Goal: Task Accomplishment & Management: Manage account settings

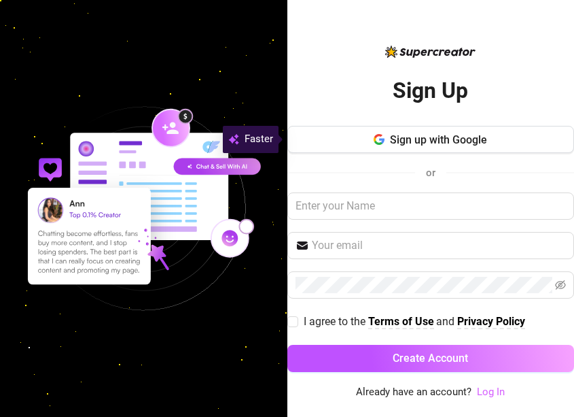
click at [496, 392] on link "Log In" at bounding box center [491, 391] width 28 height 12
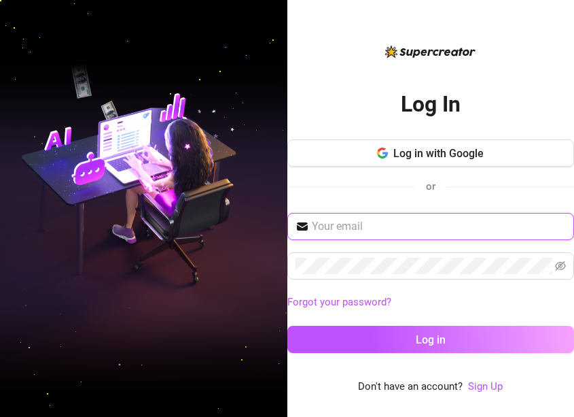
click at [369, 230] on input "text" at bounding box center [439, 226] width 255 height 16
type input "[EMAIL_ADDRESS][DOMAIN_NAME]"
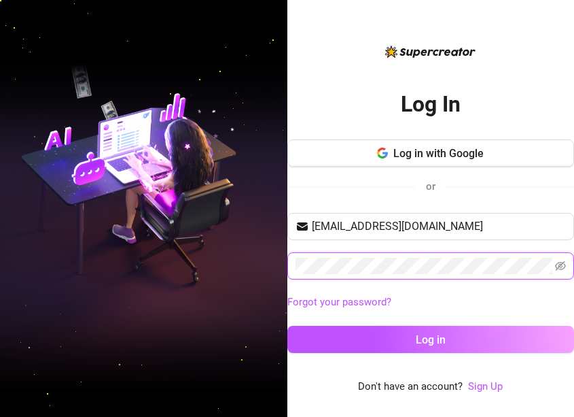
click at [288, 326] on button "Log in" at bounding box center [432, 339] width 288 height 27
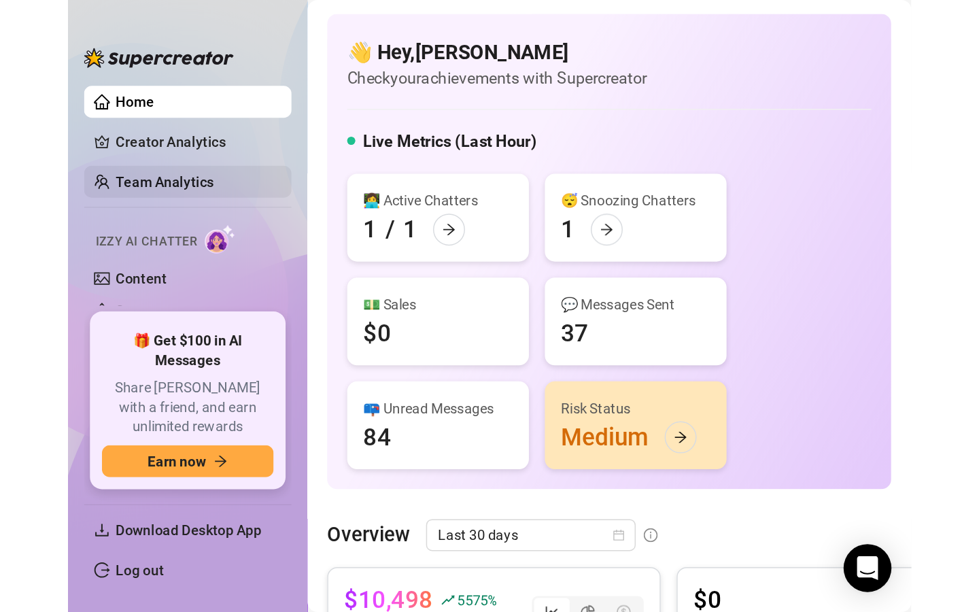
scroll to position [152, 0]
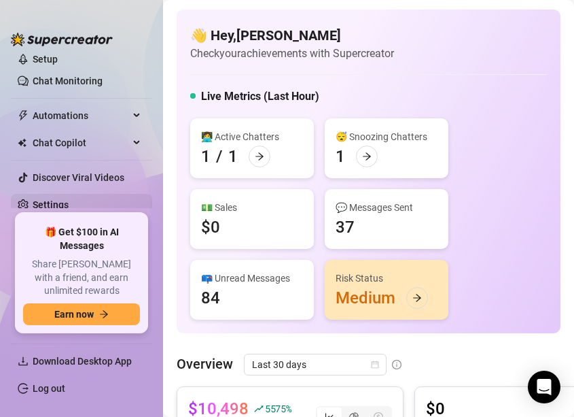
click at [49, 201] on link "Settings" at bounding box center [51, 204] width 36 height 11
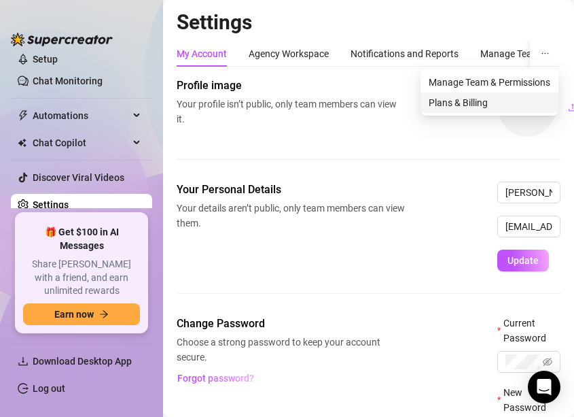
click at [480, 103] on span "Plans & Billing" at bounding box center [490, 102] width 122 height 15
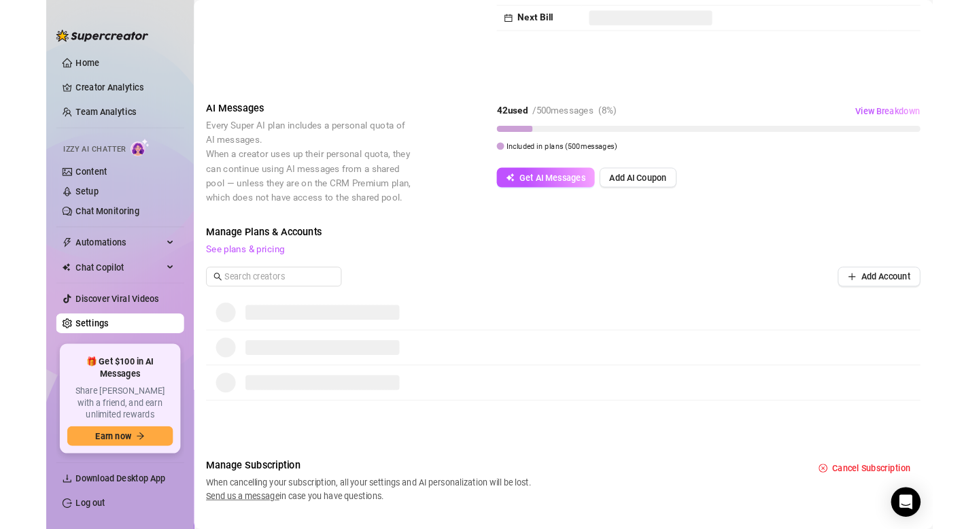
scroll to position [226, 0]
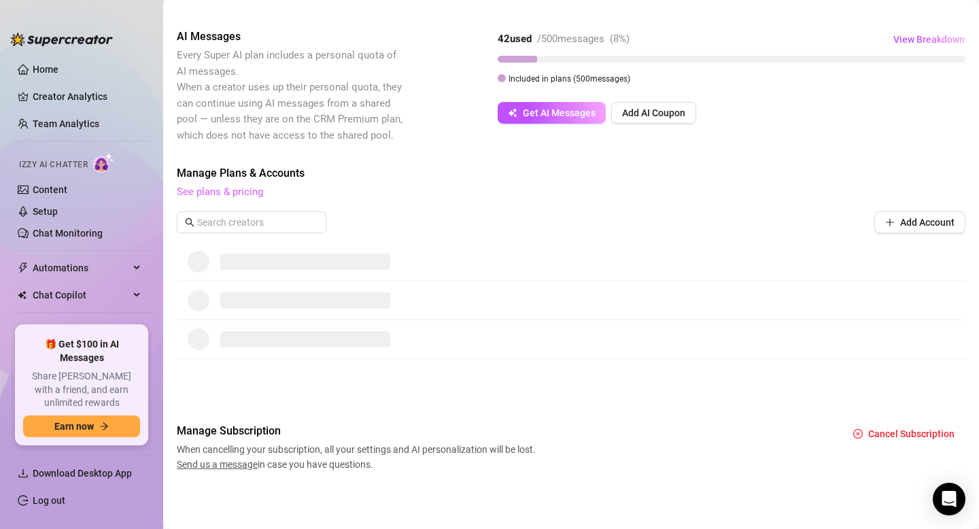
click at [244, 194] on link "See plans & pricing" at bounding box center [220, 192] width 86 height 12
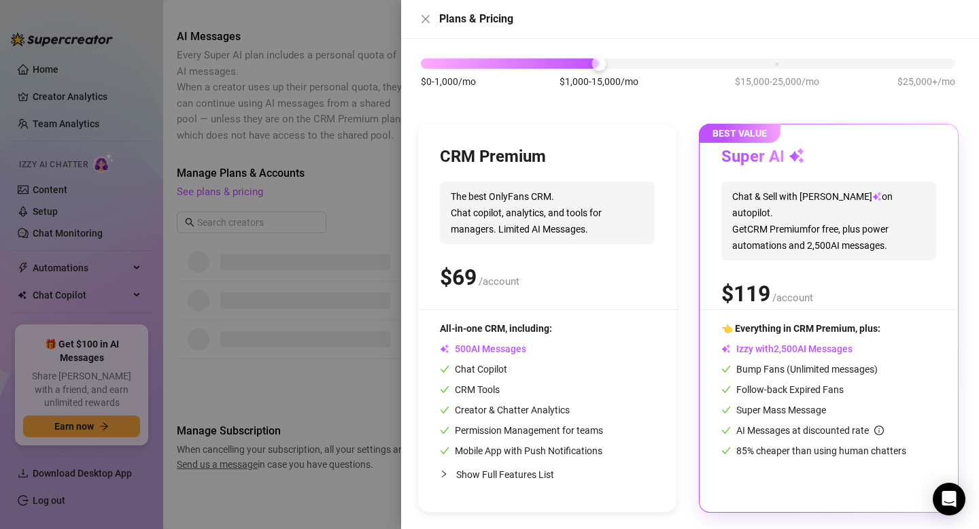
scroll to position [0, 0]
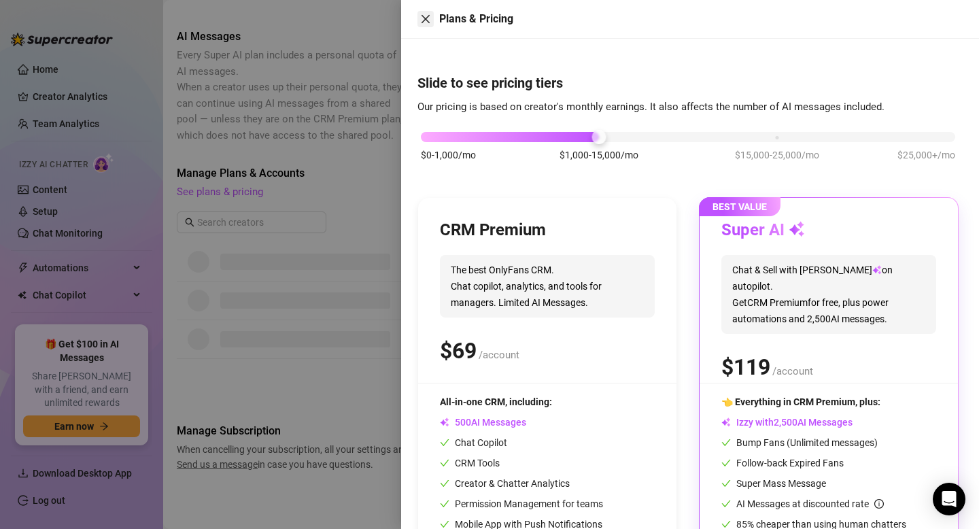
click at [431, 21] on button "Close" at bounding box center [425, 19] width 16 height 16
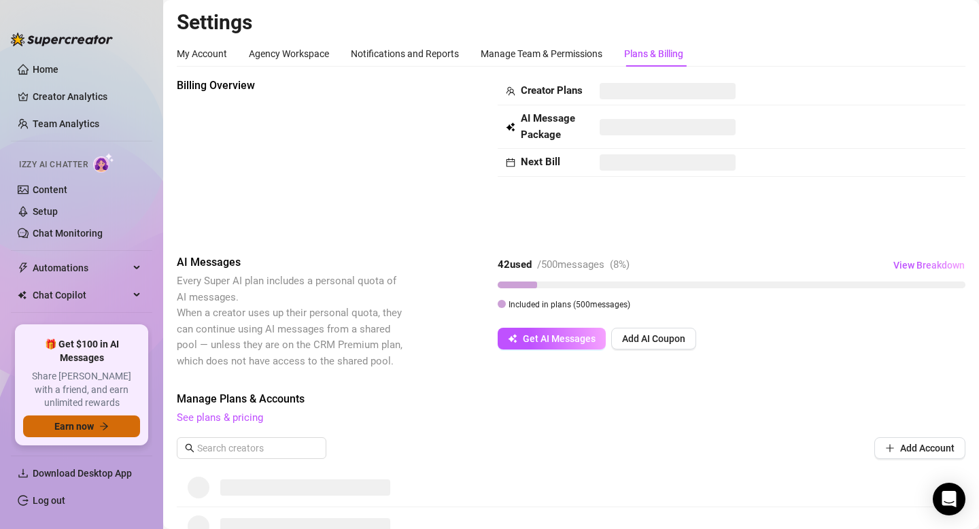
click at [67, 424] on span "Earn now" at bounding box center [73, 426] width 39 height 11
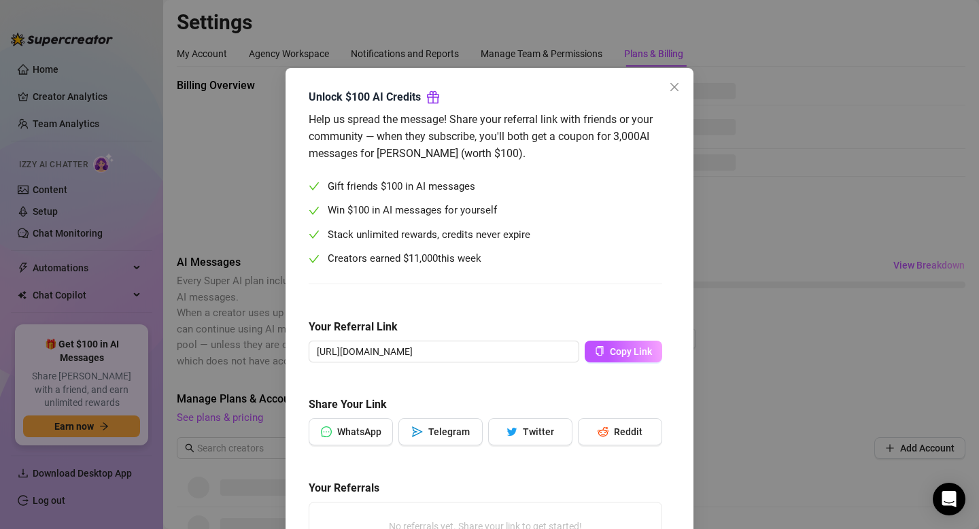
click at [657, 90] on div "Unlock $100 AI Credits" at bounding box center [486, 96] width 354 height 17
click at [671, 82] on icon "close" at bounding box center [674, 87] width 11 height 11
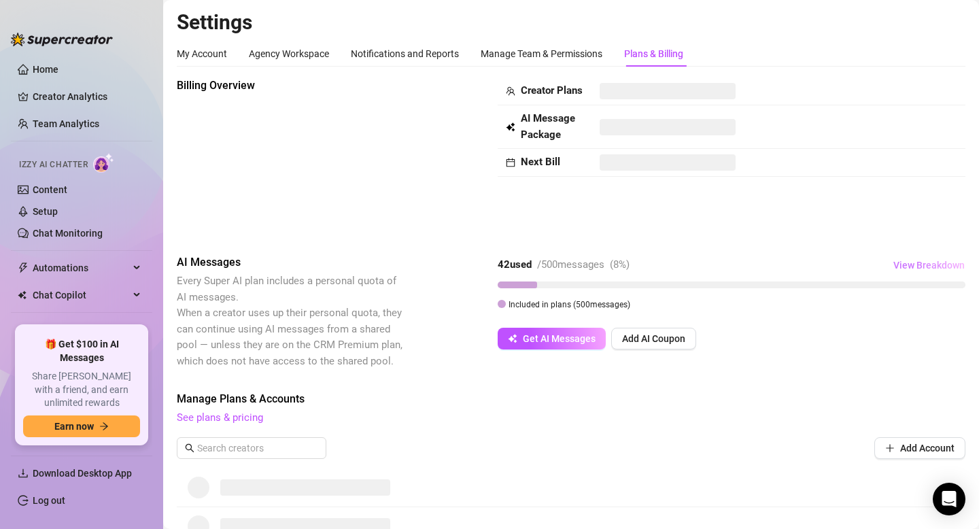
click at [907, 267] on span "View Breakdown" at bounding box center [928, 265] width 71 height 11
click at [906, 332] on span "42 / 500 used" at bounding box center [908, 328] width 47 height 13
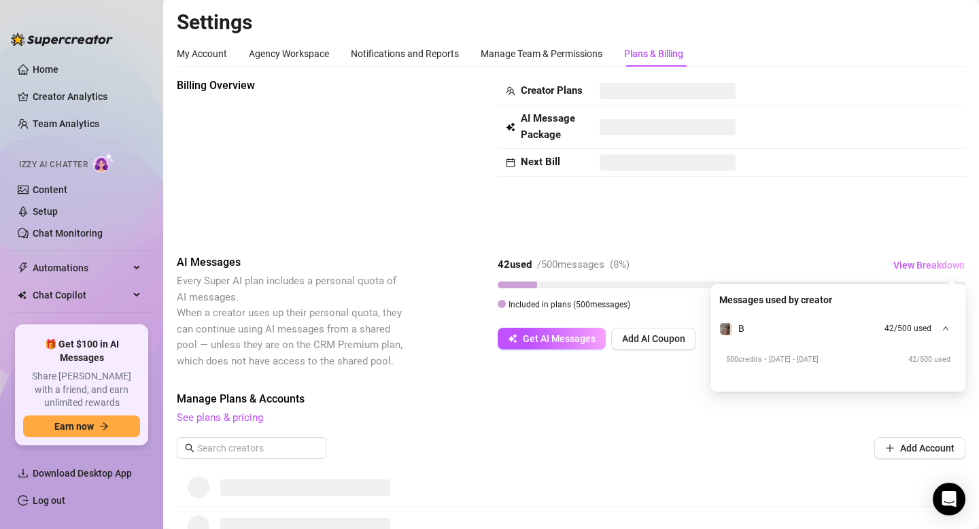
click at [832, 366] on div "500 credits • 09/18/2025 - 10/18/2025 42 / 500 used" at bounding box center [838, 357] width 238 height 33
click at [819, 364] on span "500 credits • 09/18/2025 - 10/18/2025" at bounding box center [772, 360] width 92 height 12
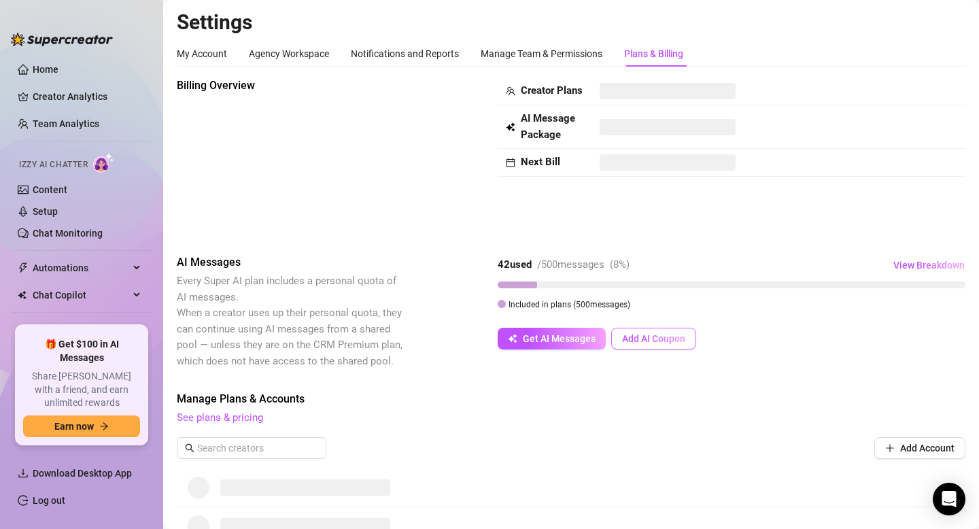
click at [637, 338] on span "Add AI Coupon" at bounding box center [653, 338] width 63 height 11
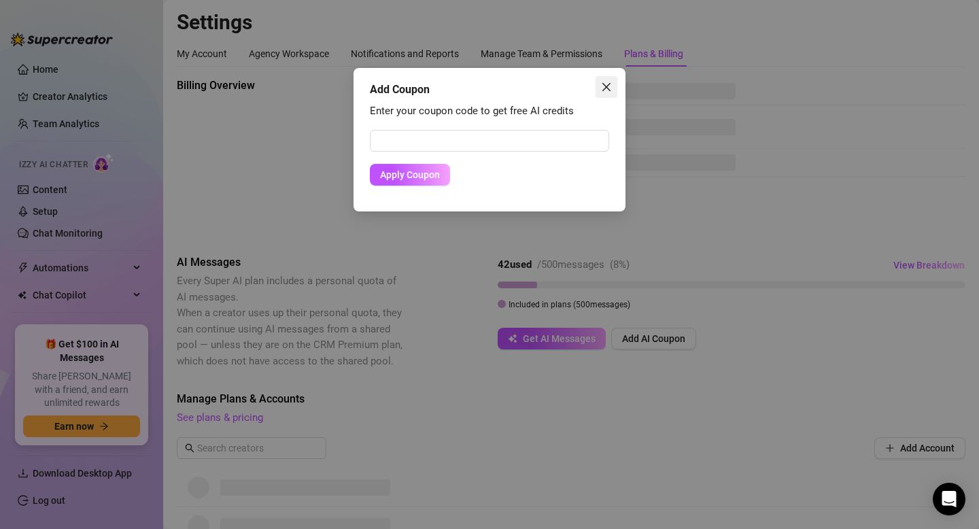
click at [608, 86] on icon "close" at bounding box center [606, 87] width 11 height 11
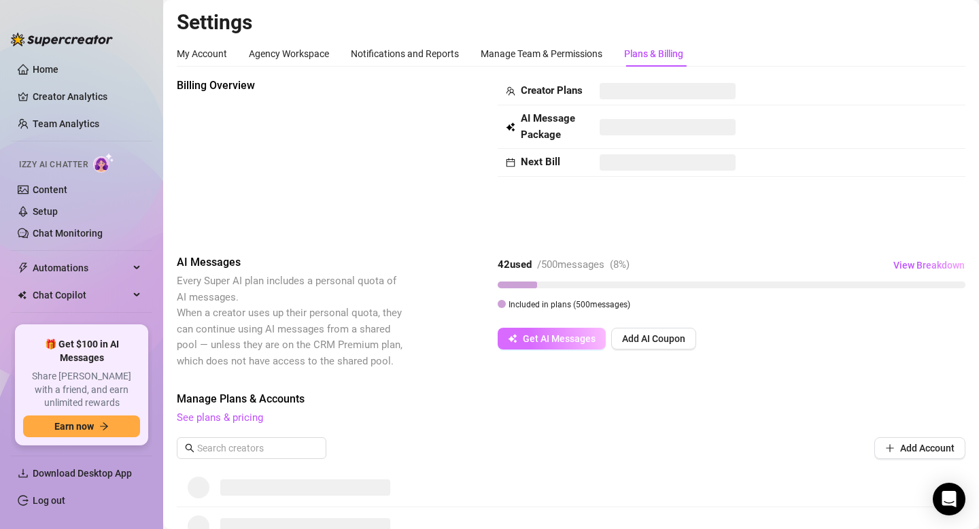
click at [520, 333] on button "Get AI Messages" at bounding box center [552, 339] width 108 height 22
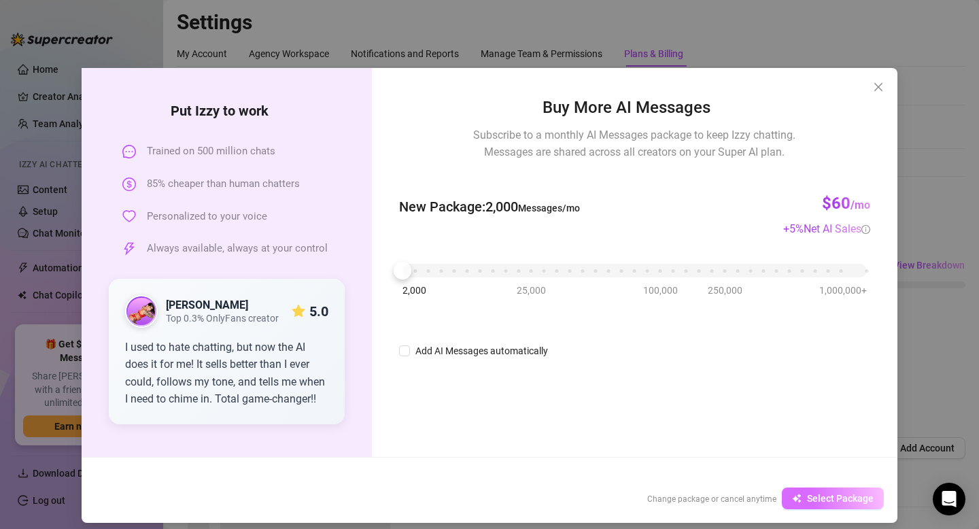
click at [812, 489] on button "Select Package" at bounding box center [833, 498] width 102 height 22
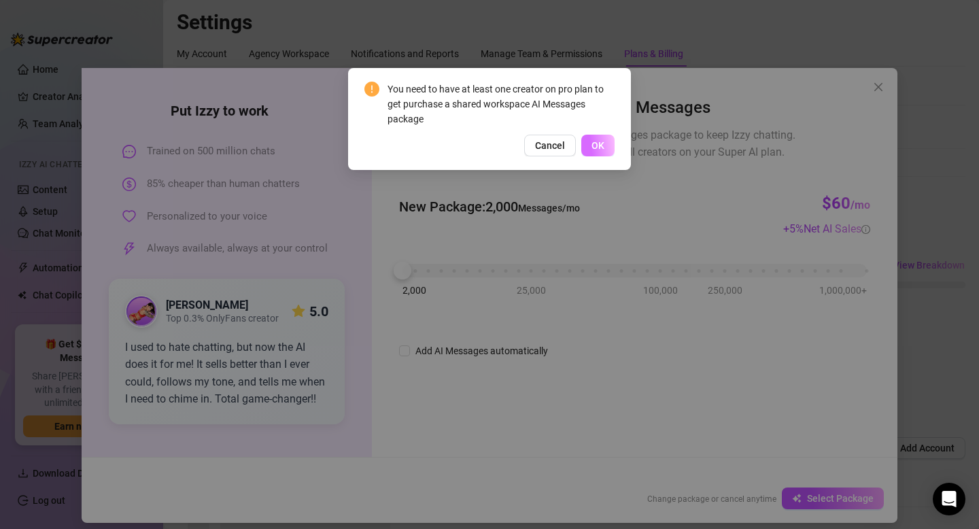
click at [596, 143] on span "OK" at bounding box center [597, 145] width 13 height 11
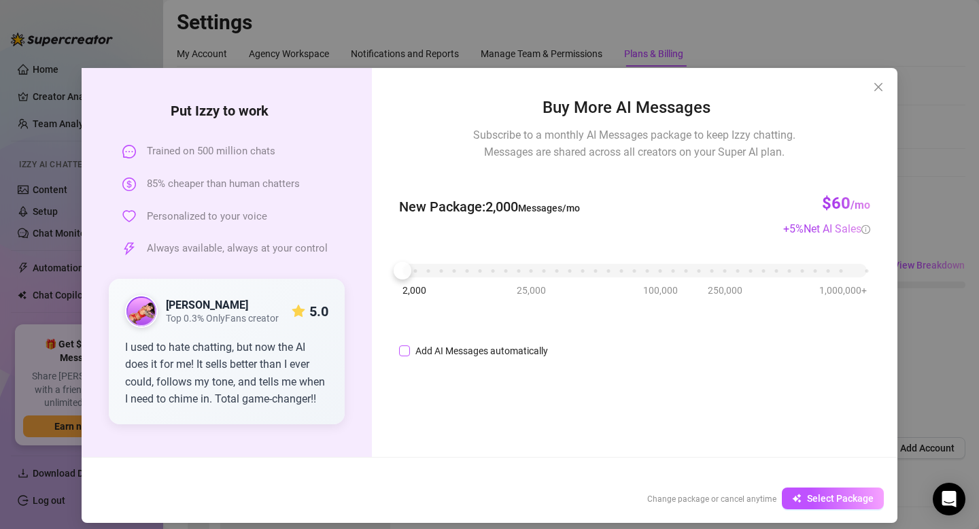
click at [458, 351] on div "Add AI Messages automatically" at bounding box center [481, 350] width 133 height 15
click at [410, 351] on input "Add AI Messages automatically" at bounding box center [404, 350] width 11 height 11
checkbox input "true"
click at [882, 86] on icon "close" at bounding box center [878, 87] width 11 height 11
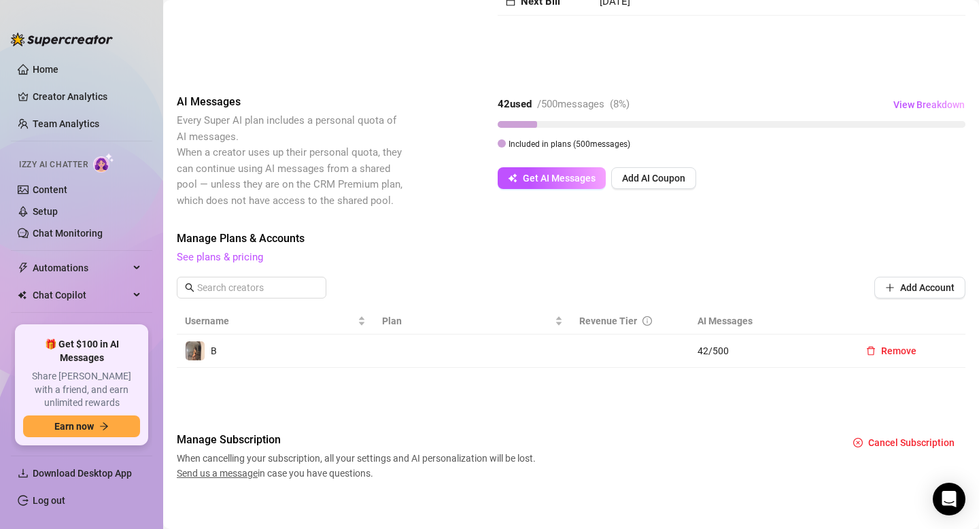
scroll to position [169, 0]
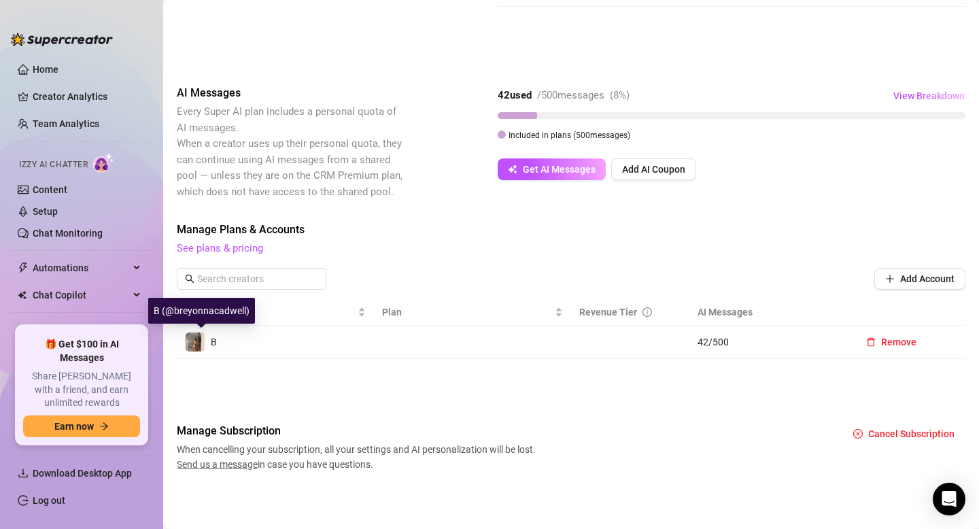
click at [194, 343] on img at bounding box center [195, 341] width 19 height 19
click at [214, 343] on span "B" at bounding box center [214, 342] width 6 height 11
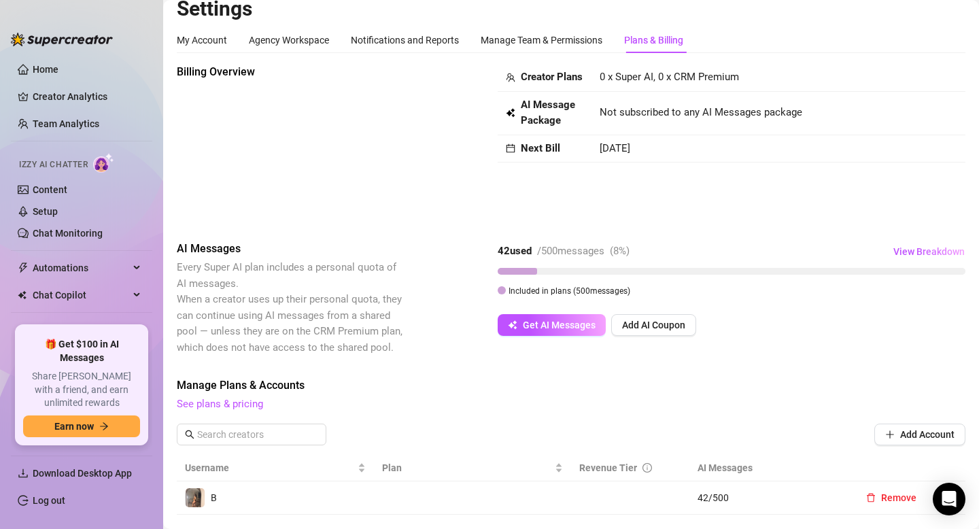
scroll to position [0, 0]
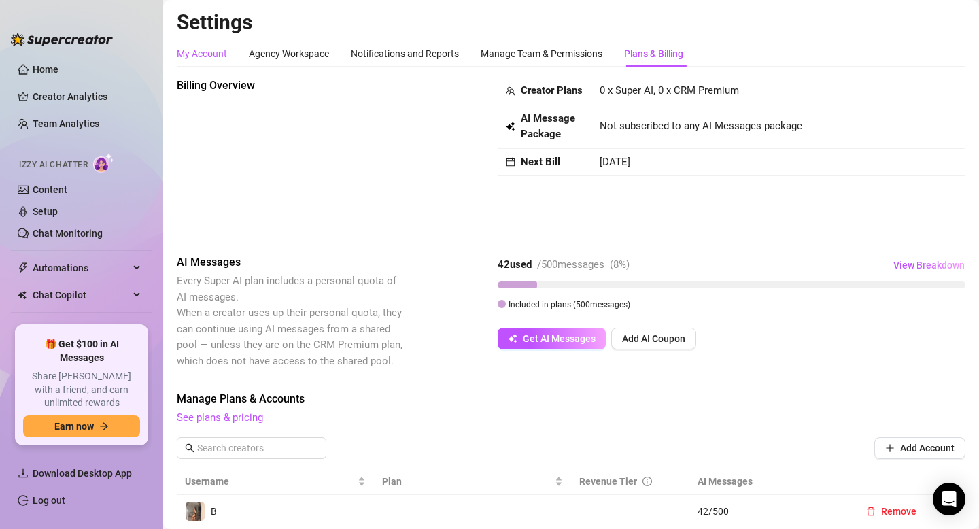
click at [197, 54] on div "My Account" at bounding box center [202, 53] width 50 height 15
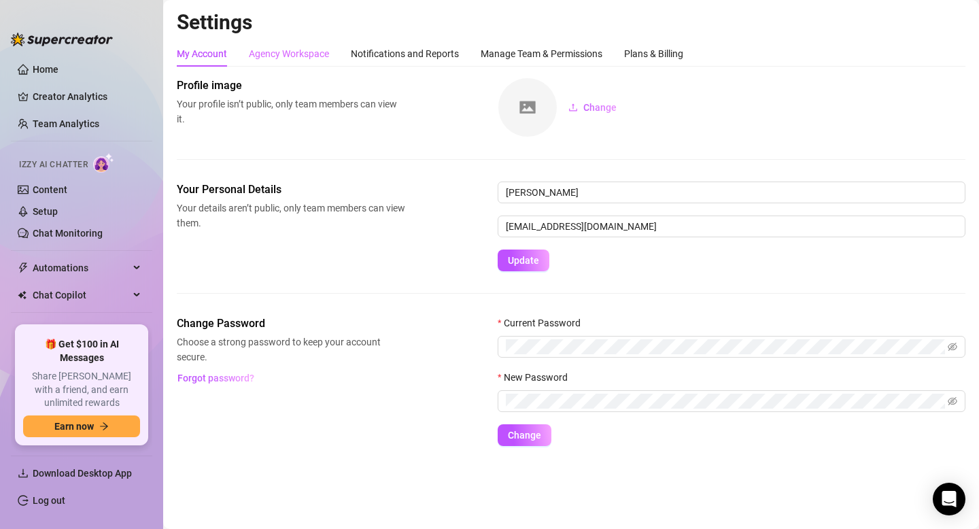
click at [309, 44] on div "Agency Workspace" at bounding box center [289, 54] width 80 height 26
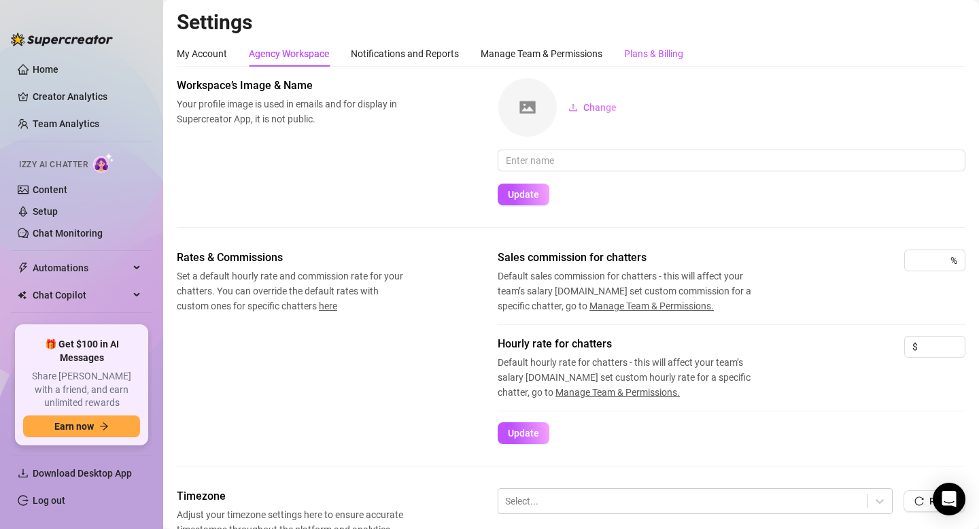
click at [677, 59] on div "Plans & Billing" at bounding box center [653, 53] width 59 height 15
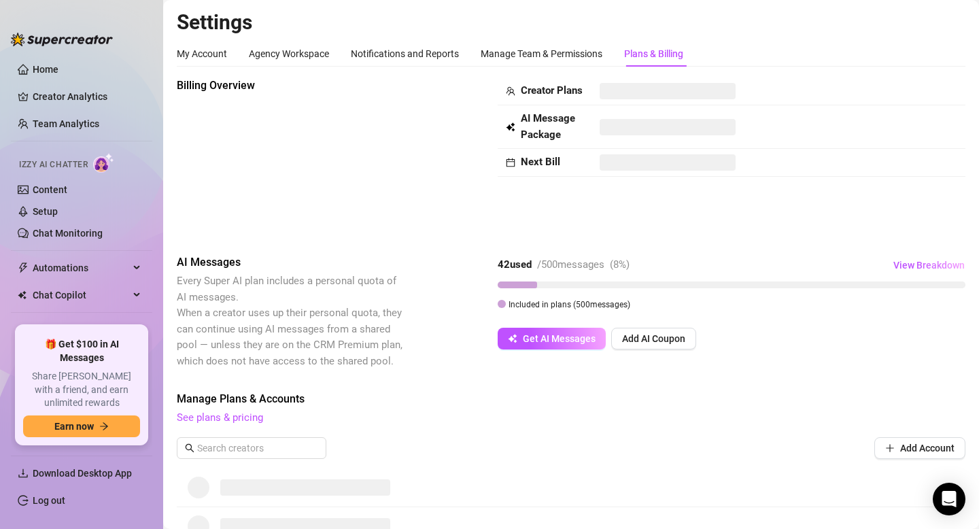
click at [527, 91] on strong "Creator Plans" at bounding box center [552, 90] width 62 height 12
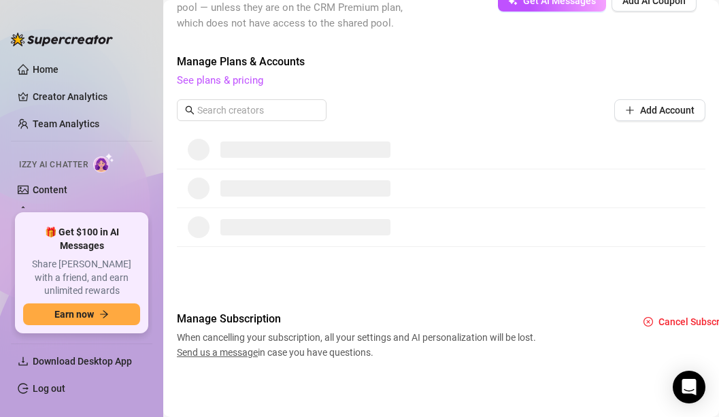
scroll to position [714, 0]
click at [235, 83] on link "See plans & pricing" at bounding box center [220, 80] width 86 height 12
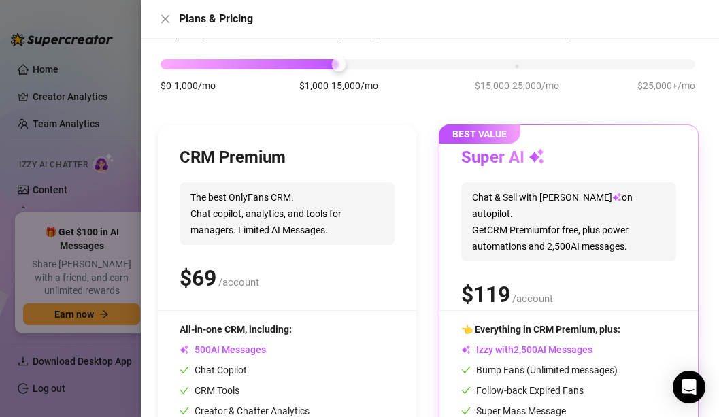
scroll to position [186, 0]
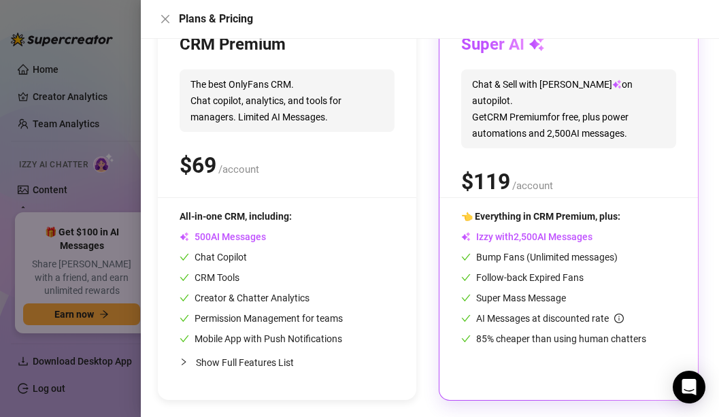
click at [540, 222] on div "👈 Everything in CRM Premium, plus:" at bounding box center [568, 216] width 215 height 15
click at [557, 253] on span "Bump Fans (Unlimited messages)" at bounding box center [539, 257] width 156 height 11
click at [566, 277] on span "Follow-back Expired Fans" at bounding box center [522, 277] width 122 height 11
click at [568, 295] on div "Super Mass Message" at bounding box center [568, 297] width 215 height 15
click at [587, 336] on span "85% cheaper than using human chatters" at bounding box center [553, 338] width 185 height 11
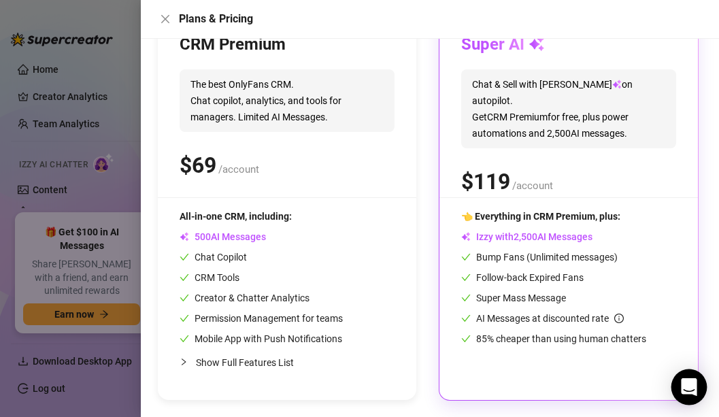
click at [686, 381] on icon "Open Intercom Messenger" at bounding box center [689, 387] width 16 height 18
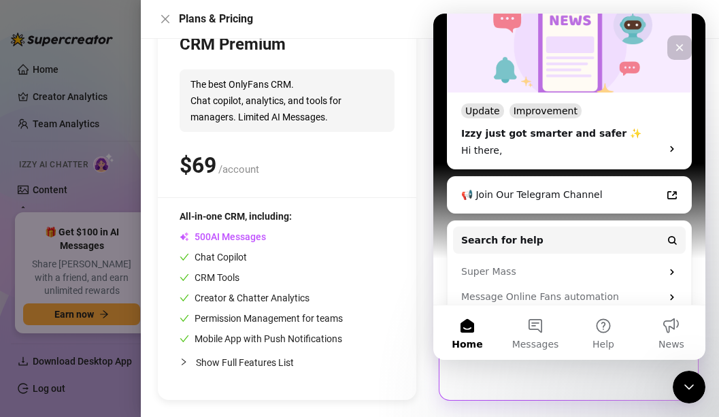
scroll to position [398, 0]
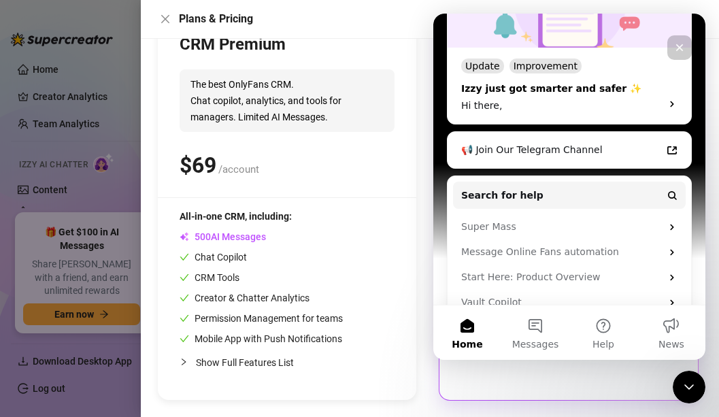
click at [484, 58] on div "Update" at bounding box center [482, 65] width 43 height 15
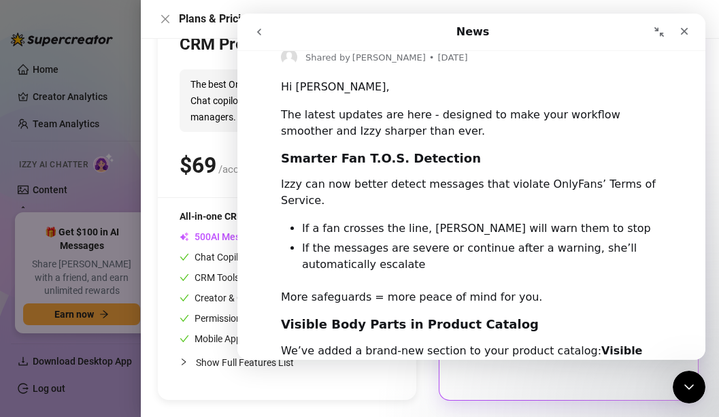
scroll to position [408, 0]
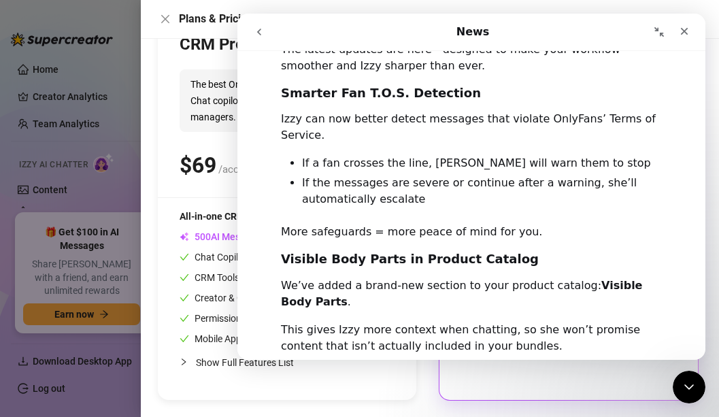
click at [258, 35] on icon "go back" at bounding box center [259, 32] width 11 height 11
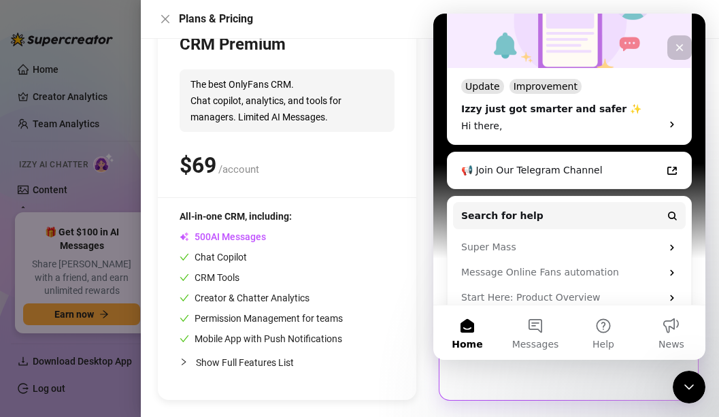
scroll to position [398, 0]
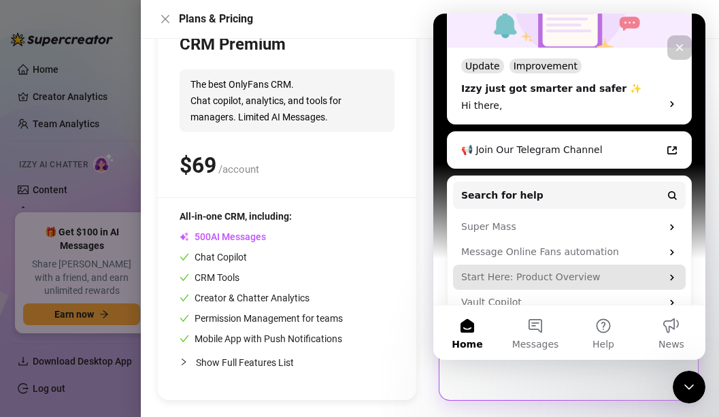
click at [520, 270] on div "Start Here: Product Overview" at bounding box center [561, 277] width 200 height 14
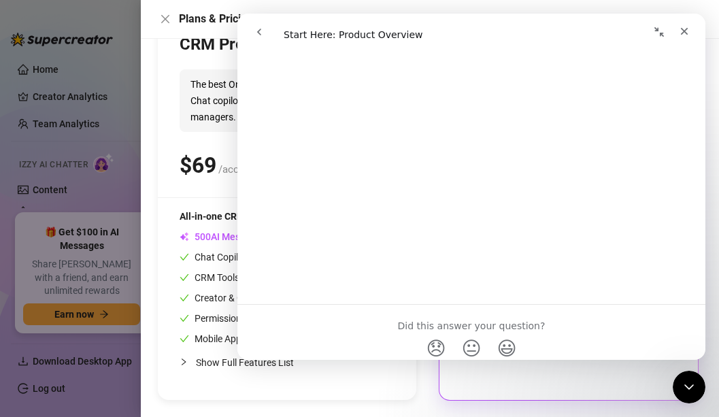
scroll to position [1443, 0]
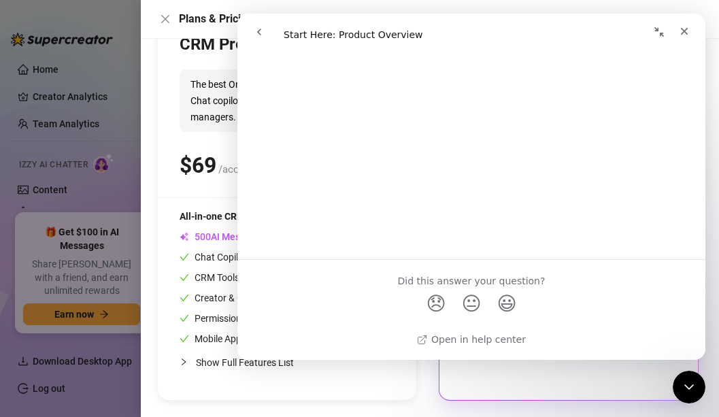
click at [191, 63] on div "CRM Premium The best OnlyFans CRM. Chat copilot, analytics, and tools for manag…" at bounding box center [286, 115] width 215 height 163
click at [684, 29] on icon "Close" at bounding box center [684, 31] width 11 height 11
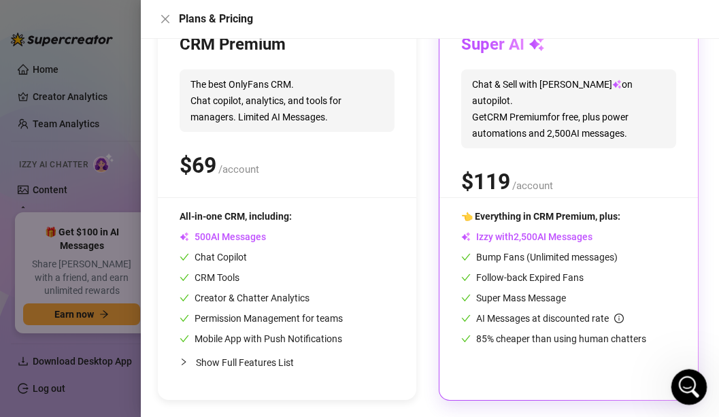
scroll to position [0, 0]
click at [679, 379] on div "Open Intercom Messenger" at bounding box center [686, 384] width 45 height 45
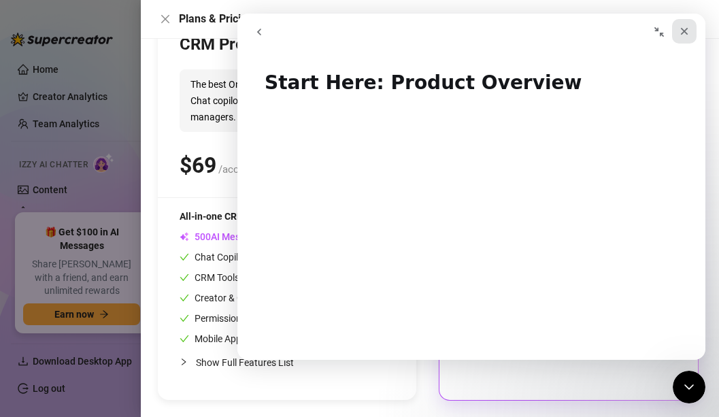
click at [685, 33] on icon "Close" at bounding box center [684, 31] width 7 height 7
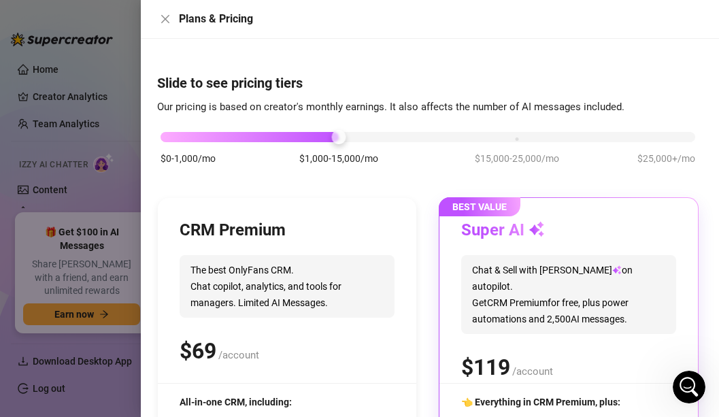
click at [311, 140] on div at bounding box center [249, 137] width 178 height 10
click at [177, 135] on div "$0-1,000/mo $1,000-15,000/mo $15,000-25,000/mo $25,000+/mo" at bounding box center [427, 133] width 534 height 8
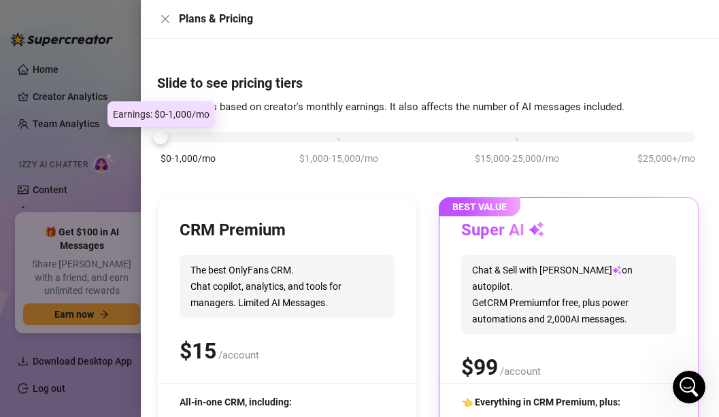
click at [158, 135] on div at bounding box center [161, 137] width 14 height 14
click at [162, 135] on div at bounding box center [161, 137] width 14 height 14
click at [339, 137] on div "$0-1,000/mo $1,000-15,000/mo $15,000-25,000/mo $25,000+/mo" at bounding box center [427, 133] width 534 height 8
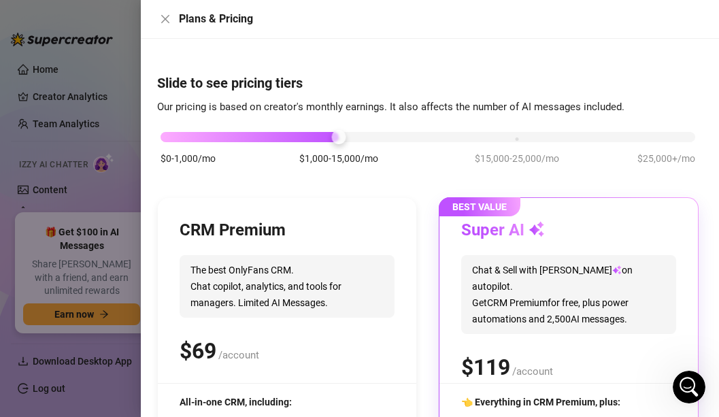
click at [483, 222] on h3 "Super AI" at bounding box center [503, 231] width 84 height 22
click at [526, 269] on span "Chat & Sell with Izzy on autopilot. Get CRM Premium for free, plus power automa…" at bounding box center [568, 294] width 215 height 79
click at [543, 365] on div "$ /account" at bounding box center [568, 367] width 215 height 34
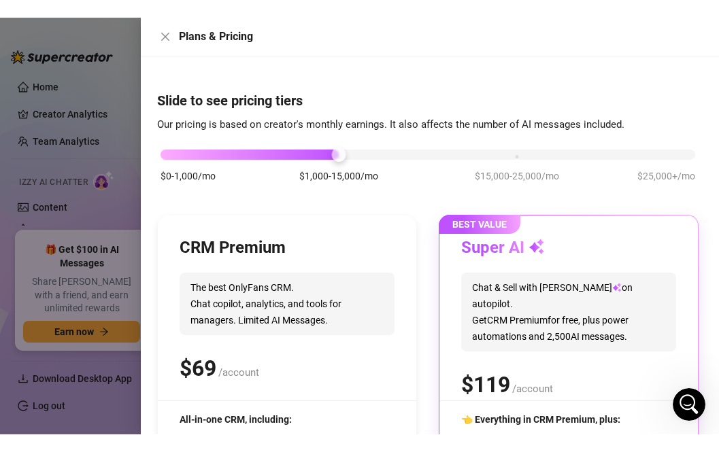
scroll to position [186, 0]
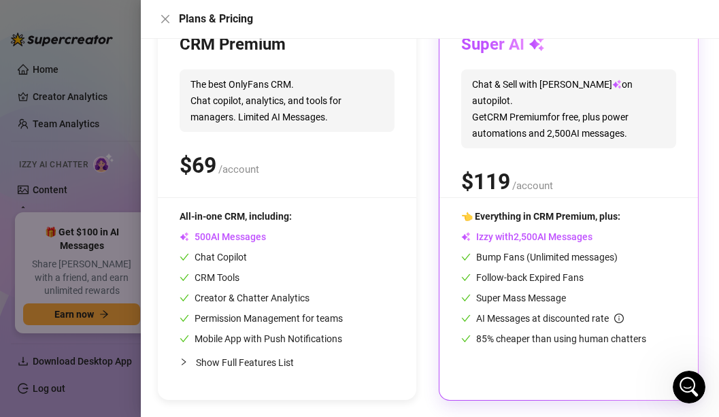
click at [532, 179] on span "/account" at bounding box center [532, 185] width 41 height 12
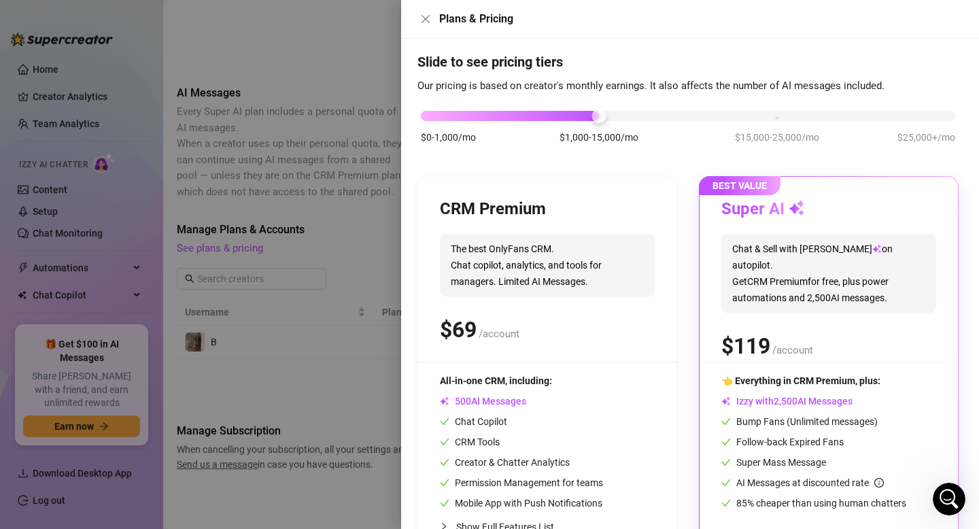
scroll to position [73, 0]
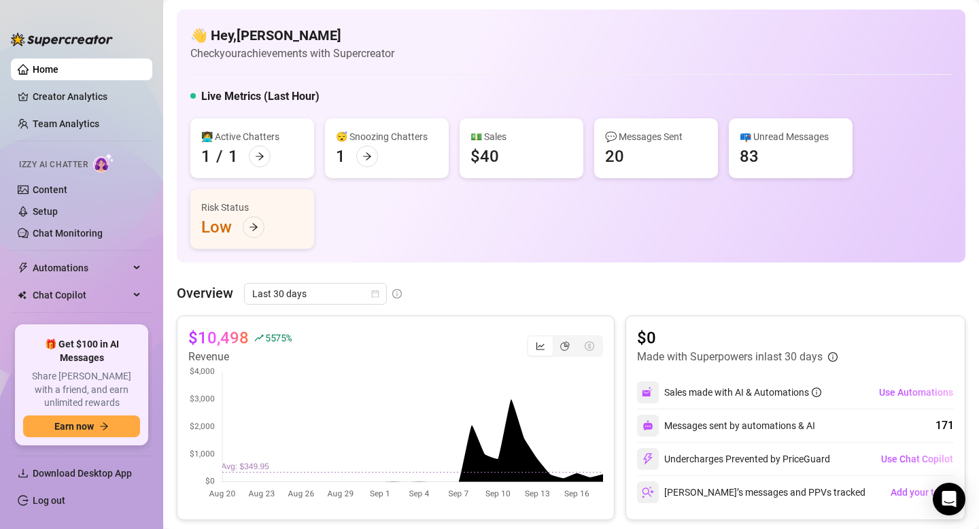
click at [513, 126] on div "💵 Sales $40" at bounding box center [522, 148] width 124 height 60
click at [368, 156] on icon "arrow-right" at bounding box center [367, 157] width 10 height 10
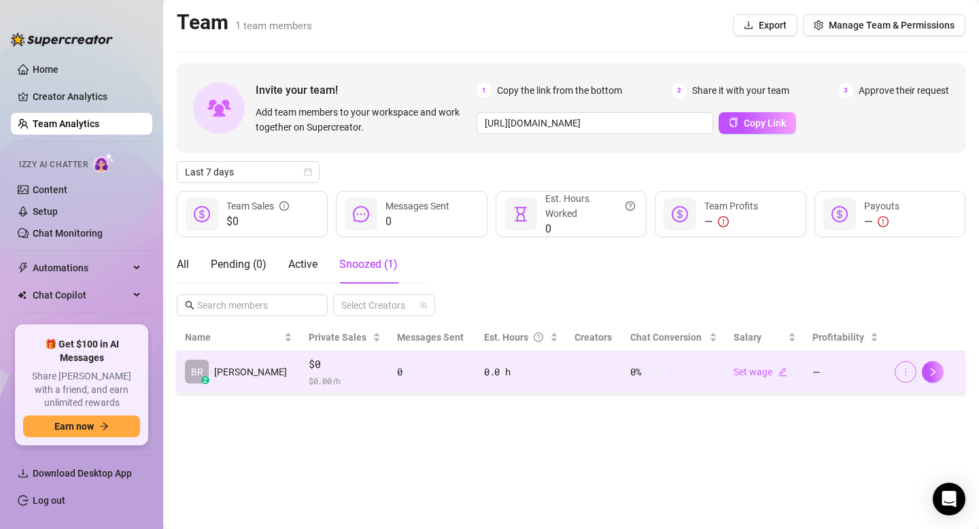
click at [898, 368] on button "button" at bounding box center [906, 372] width 22 height 22
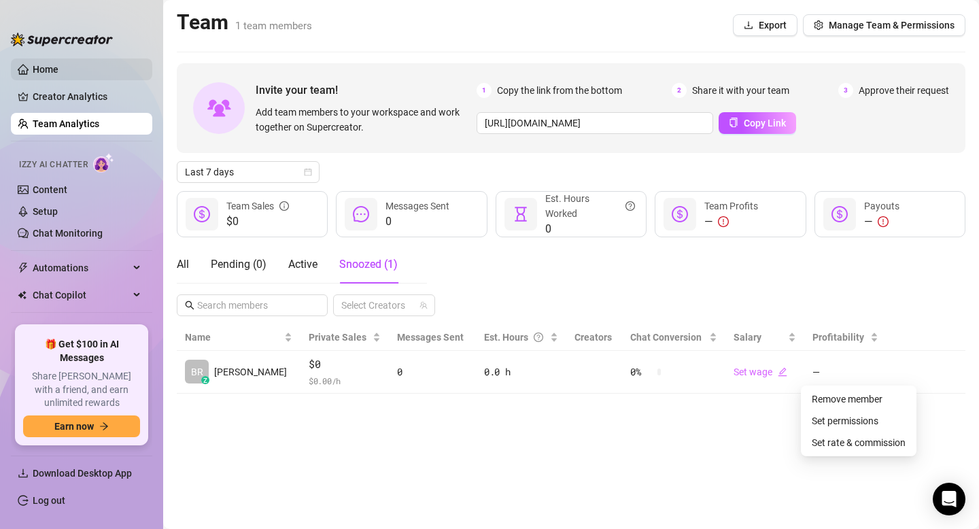
click at [35, 67] on link "Home" at bounding box center [46, 69] width 26 height 11
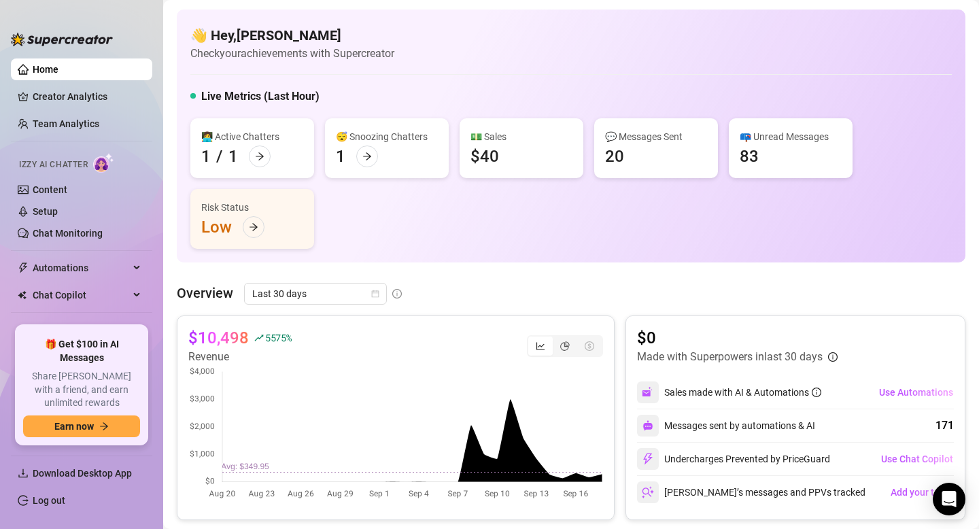
click at [364, 49] on article "Check your achievements with Supercreator" at bounding box center [292, 53] width 204 height 17
click at [88, 37] on img at bounding box center [62, 40] width 102 height 14
click at [12, 43] on img at bounding box center [62, 40] width 102 height 14
click at [252, 47] on article "Check your achievements with Supercreator" at bounding box center [292, 53] width 204 height 17
click at [759, 133] on div "📪 Unread Messages" at bounding box center [791, 136] width 102 height 15
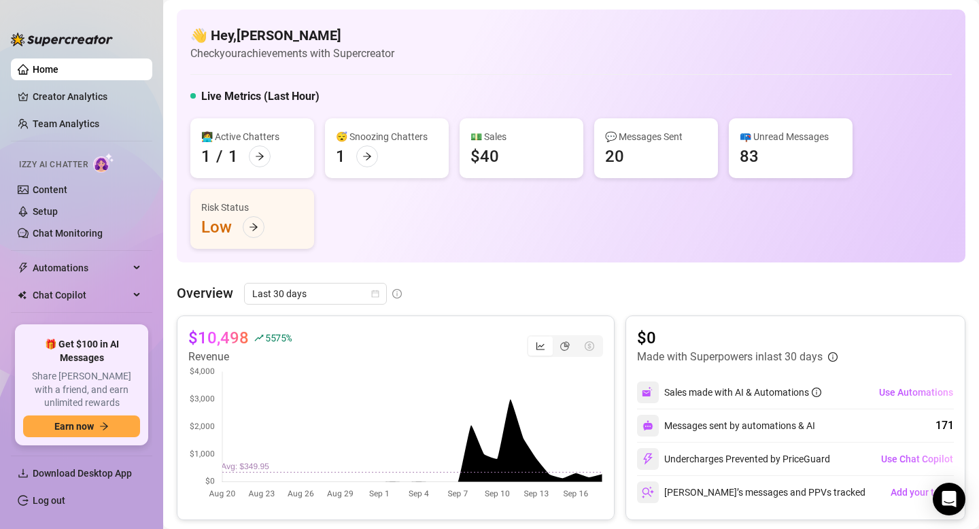
click at [751, 155] on div "83" at bounding box center [749, 156] width 19 height 22
click at [676, 148] on div "💬 Messages Sent 20" at bounding box center [656, 148] width 124 height 60
click at [551, 139] on div "💵 Sales" at bounding box center [521, 136] width 102 height 15
click at [254, 216] on div at bounding box center [254, 227] width 22 height 22
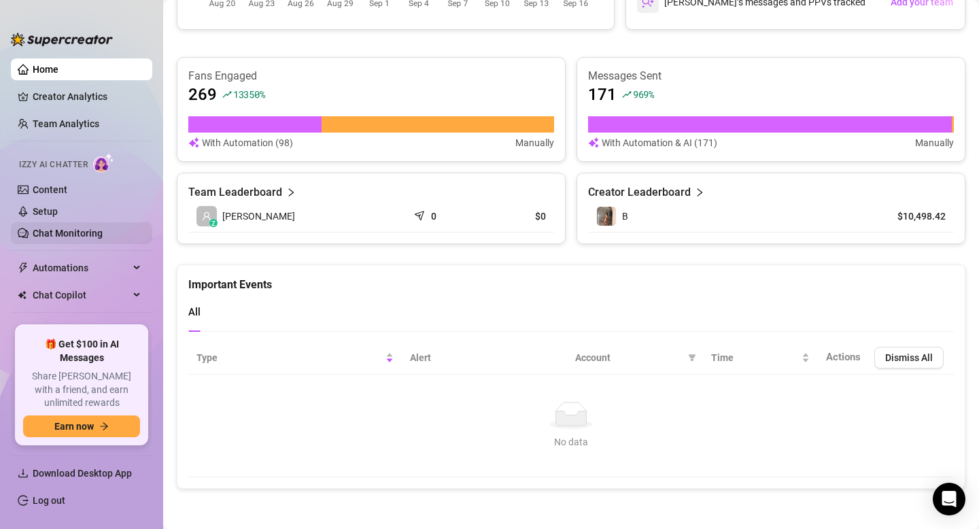
scroll to position [40, 0]
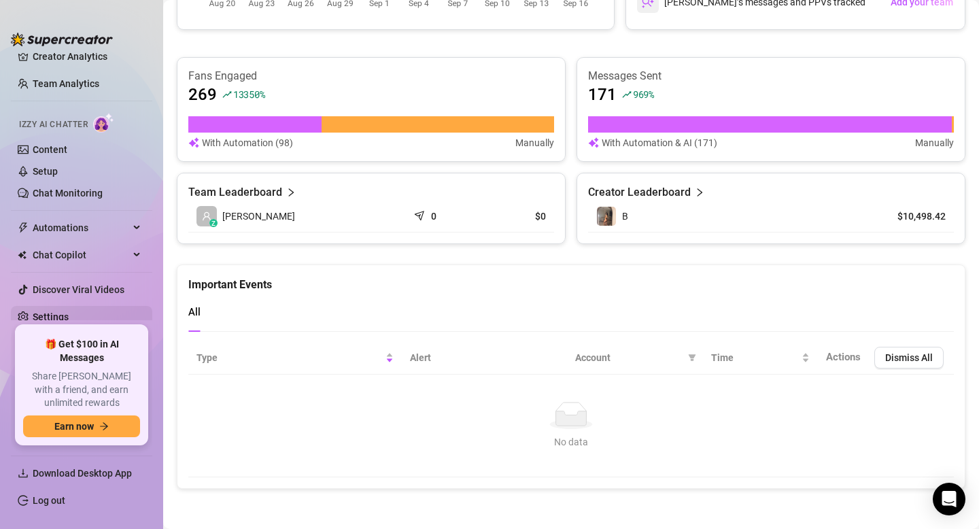
click at [53, 322] on link "Settings" at bounding box center [51, 316] width 36 height 11
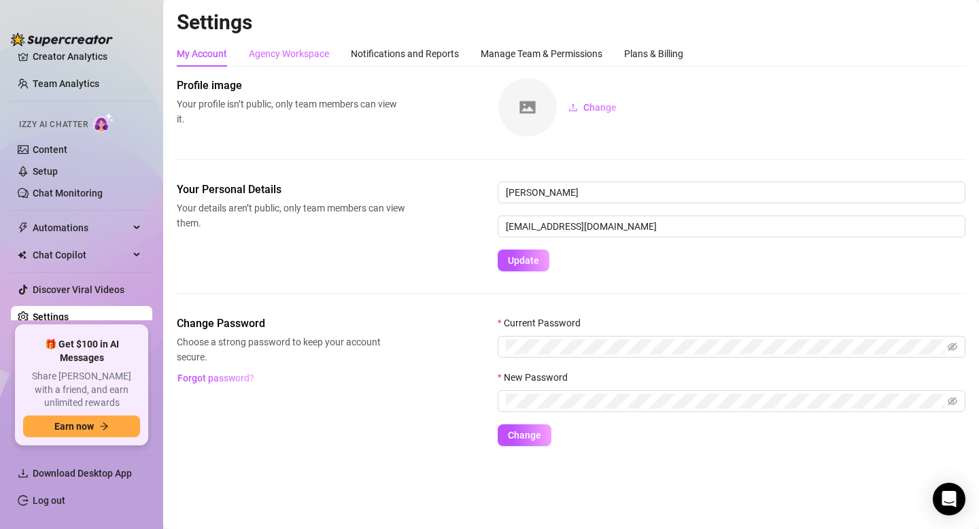
click at [305, 63] on div "Agency Workspace" at bounding box center [289, 54] width 80 height 26
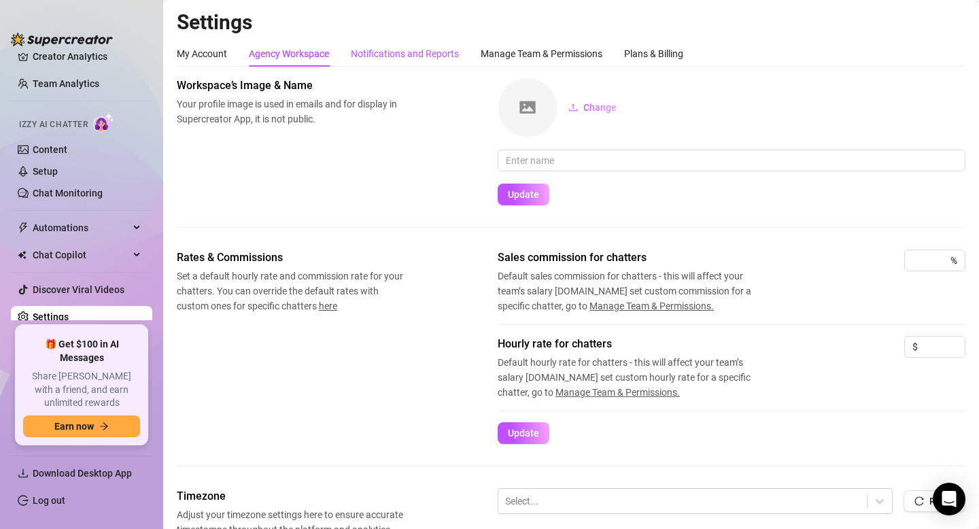
click at [357, 51] on div "Notifications and Reports" at bounding box center [405, 53] width 108 height 15
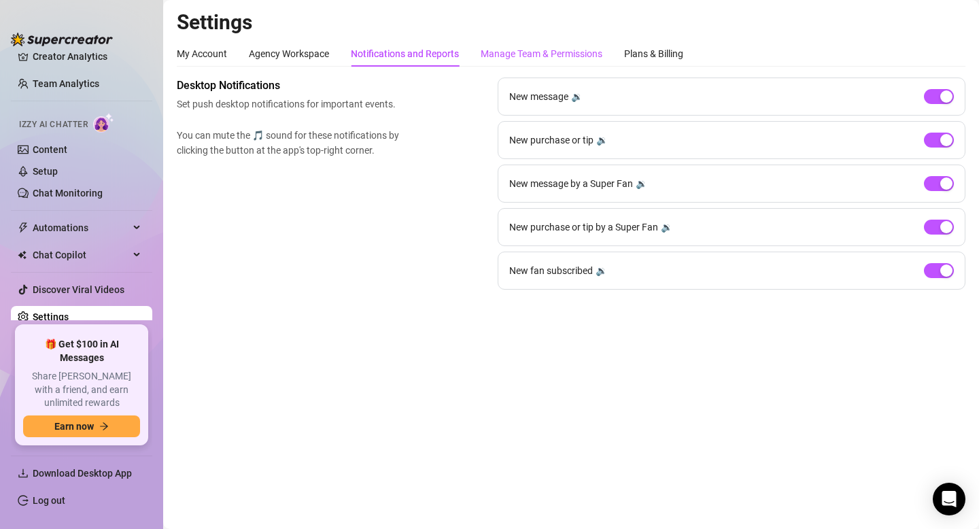
click at [519, 55] on div "Manage Team & Permissions" at bounding box center [542, 53] width 122 height 15
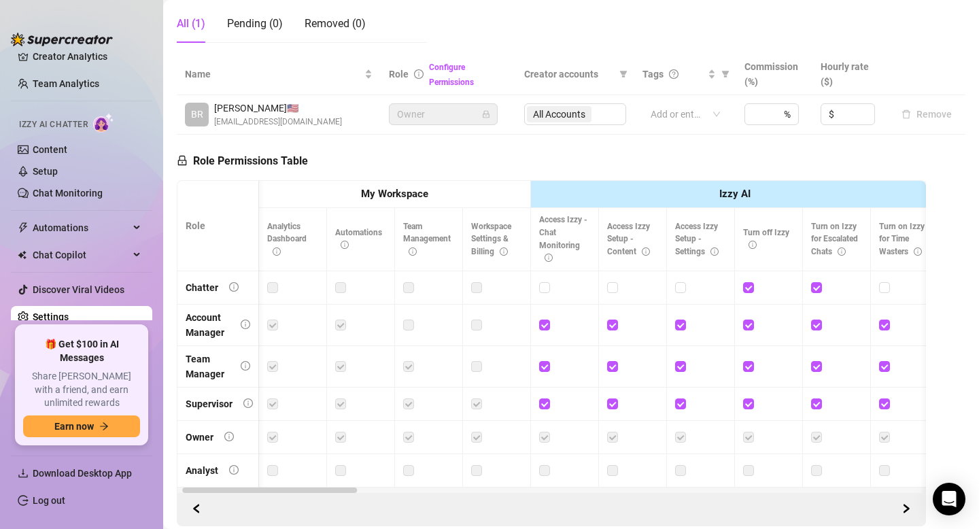
scroll to position [0, 21]
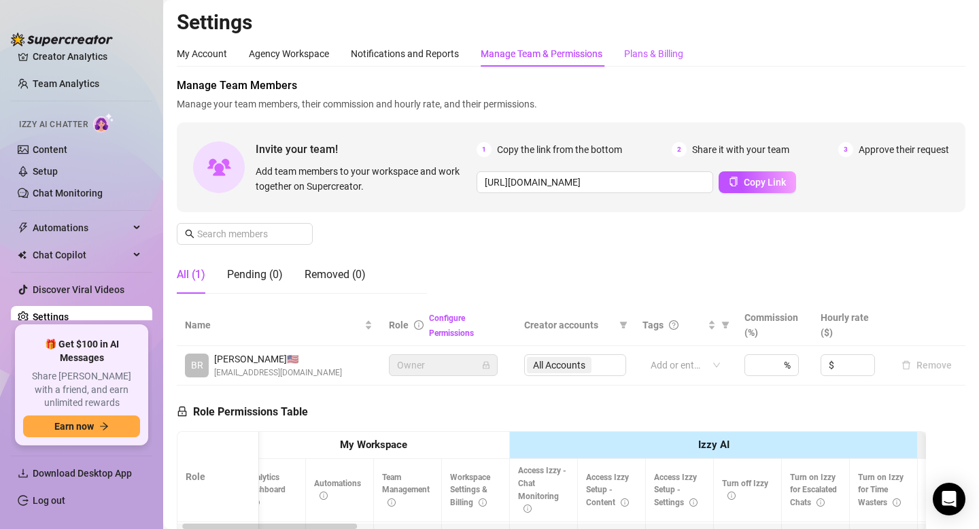
click at [665, 54] on div "Plans & Billing" at bounding box center [653, 53] width 59 height 15
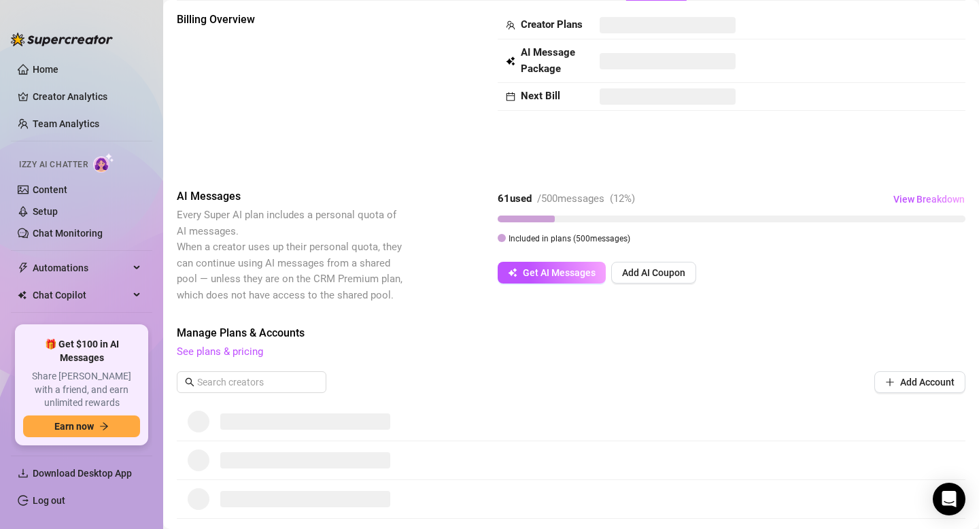
scroll to position [226, 0]
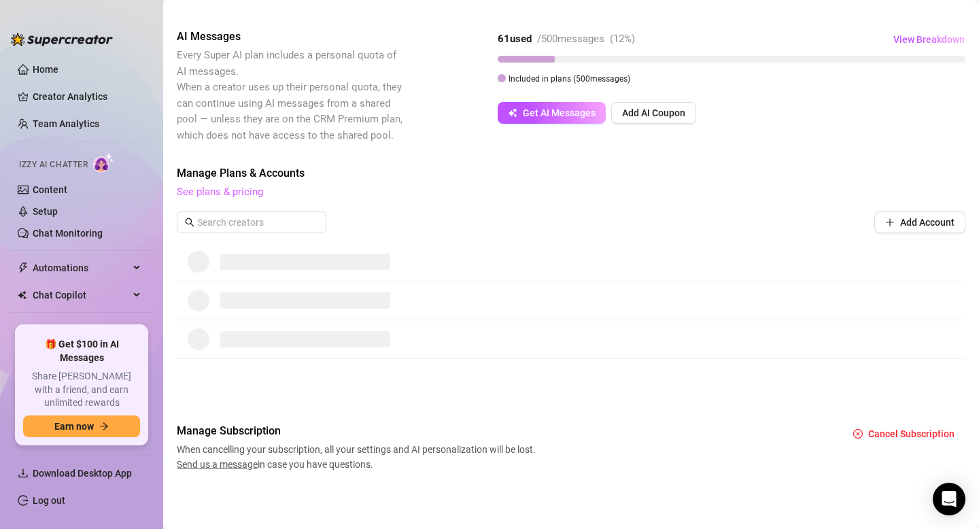
click at [249, 190] on link "See plans & pricing" at bounding box center [220, 192] width 86 height 12
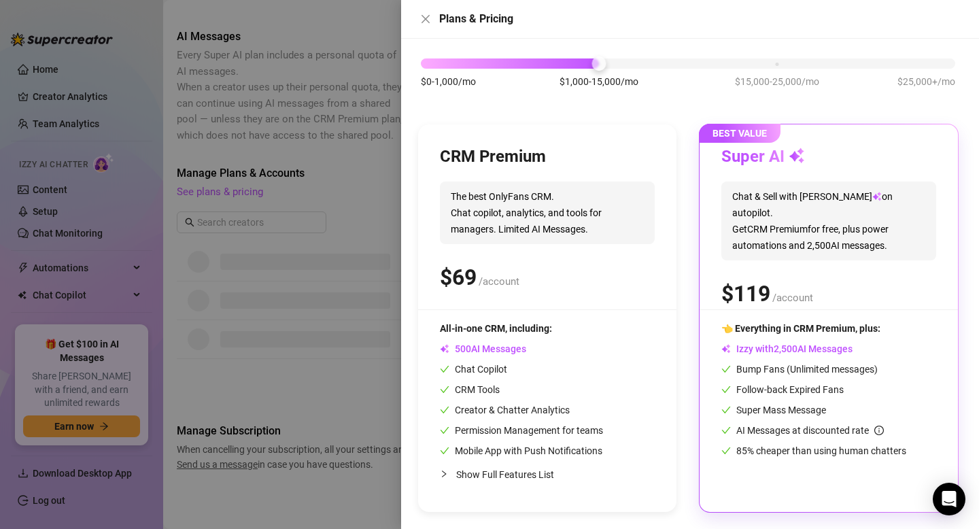
scroll to position [73, 0]
click at [789, 242] on span "Chat & Sell with Izzy on autopilot. Get CRM Premium for free, plus power automa…" at bounding box center [828, 221] width 215 height 79
click at [786, 196] on span "Chat & Sell with Izzy on autopilot. Get CRM Premium for free, plus power automa…" at bounding box center [828, 221] width 215 height 79
click at [563, 226] on span "The best OnlyFans CRM. Chat copilot, analytics, and tools for managers. Limited…" at bounding box center [547, 213] width 215 height 63
click at [776, 148] on h3 "Super AI" at bounding box center [763, 158] width 84 height 22
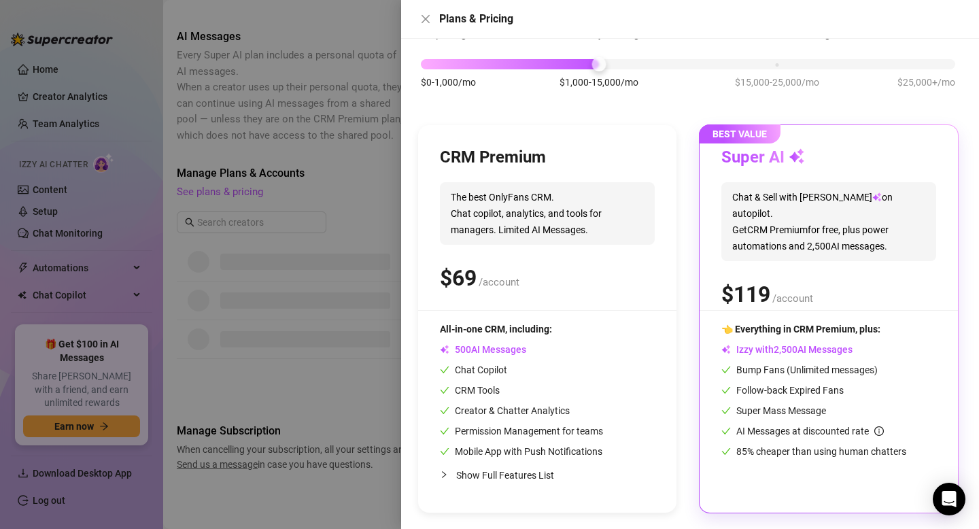
click at [756, 131] on span "BEST VALUE" at bounding box center [740, 133] width 82 height 19
click at [774, 345] on span "0 1 2 3 4 5 6 7 8 9 , 0 1 2 3 4 5 6 7 8 9 0 1 2 3 4 5 6 7 8 9 0 1 2 3 4 5 6 7 8…" at bounding box center [785, 350] width 33 height 14
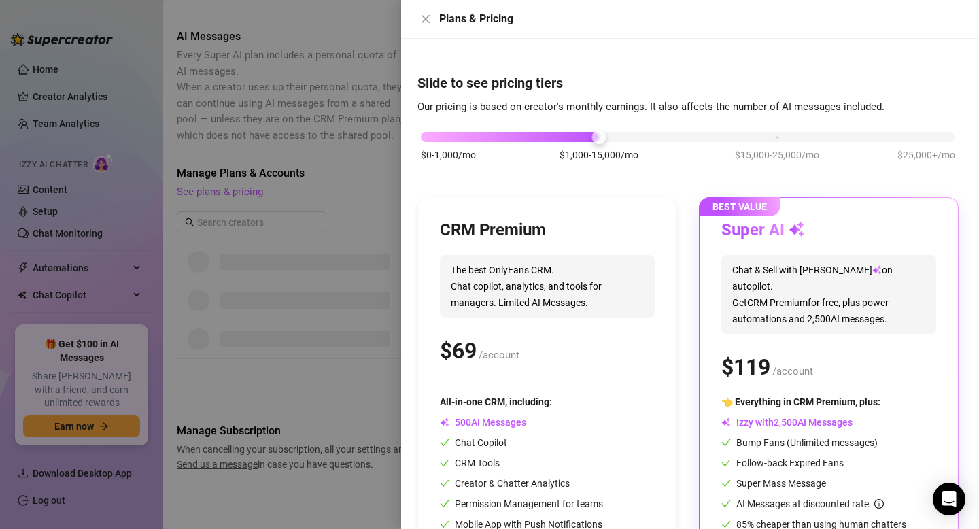
click at [767, 120] on div "$0-1,000/mo $1,000-15,000/mo $15,000-25,000/mo $25,000+/mo" at bounding box center [687, 153] width 541 height 77
click at [767, 133] on div "$0-1,000/mo $1,000-15,000/mo $15,000-25,000/mo $25,000+/mo" at bounding box center [688, 133] width 534 height 8
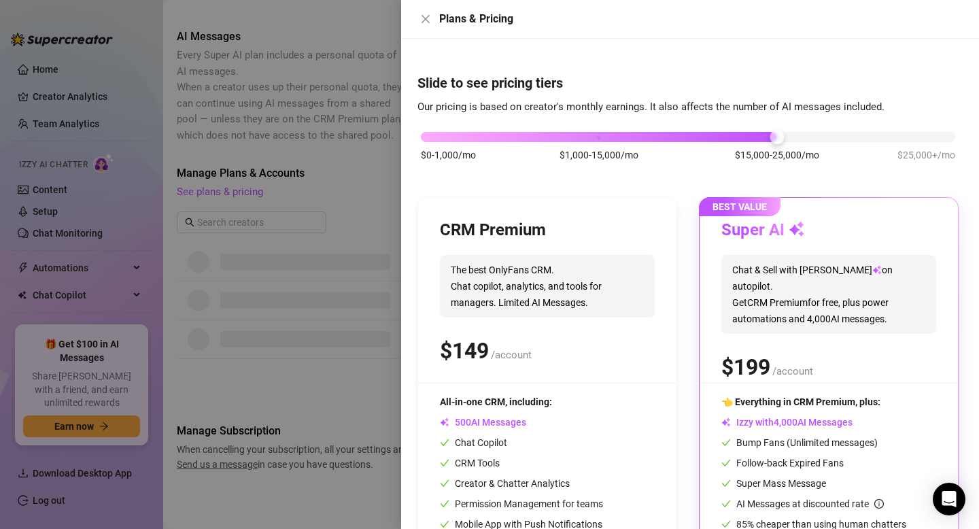
click at [791, 264] on span "Chat & Sell with Izzy on autopilot. Get CRM Premium for free, plus power automa…" at bounding box center [828, 294] width 215 height 79
click at [498, 65] on div "Slide to see pricing tiers Our pricing is based on creator's monthly earnings. …" at bounding box center [690, 284] width 578 height 490
click at [931, 146] on div "$0-1,000/mo $1,000-15,000/mo $15,000-25,000/mo $25,000+/mo" at bounding box center [687, 153] width 541 height 77
click at [929, 135] on div "$0-1,000/mo $1,000-15,000/mo $15,000-25,000/mo $25,000+/mo" at bounding box center [688, 133] width 534 height 8
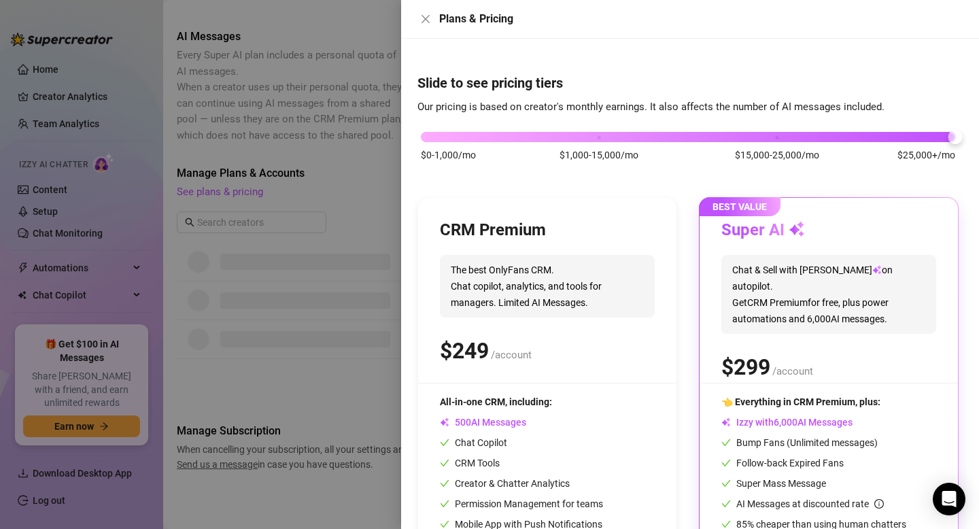
click at [587, 135] on div at bounding box center [688, 137] width 534 height 10
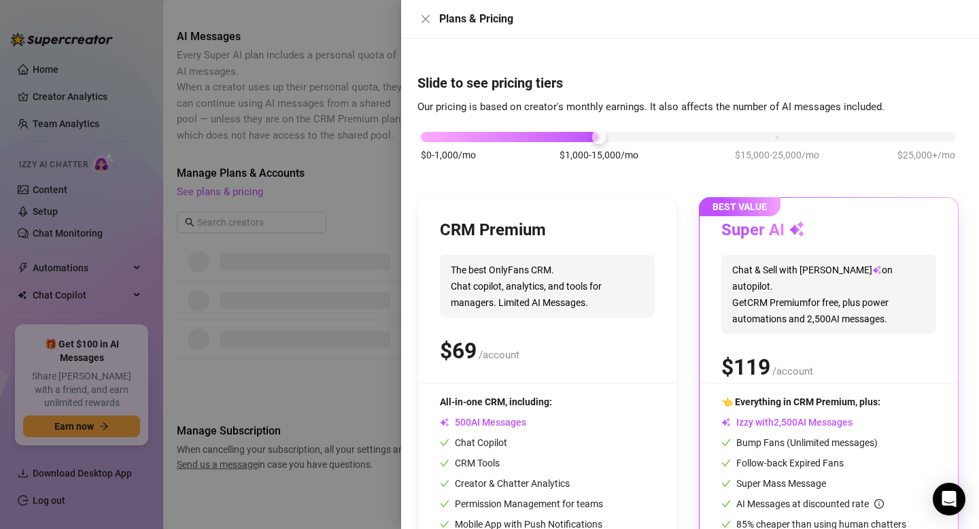
scroll to position [73, 0]
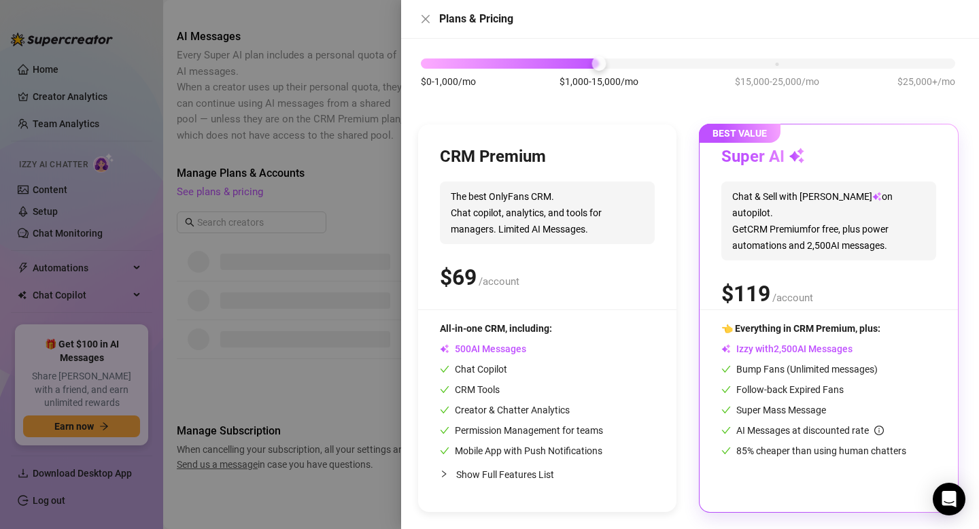
click at [793, 229] on span "Chat & Sell with Izzy on autopilot. Get CRM Premium for free, plus power automa…" at bounding box center [828, 221] width 215 height 79
click at [801, 360] on div "👈 Everything in CRM Premium, plus: Izzy with AI Messages Bump Fans (Unlimited m…" at bounding box center [828, 389] width 215 height 137
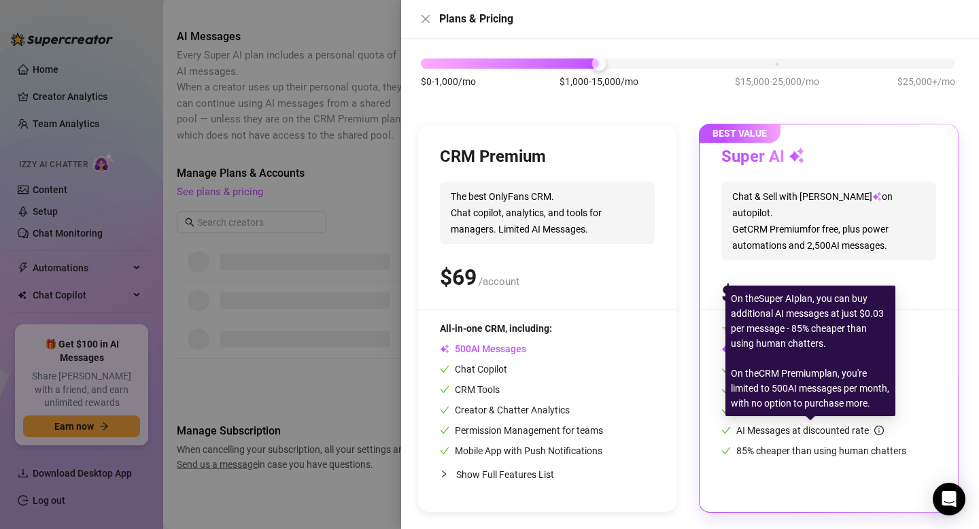
click at [872, 429] on span "AI Messages at discounted rate" at bounding box center [810, 430] width 148 height 11
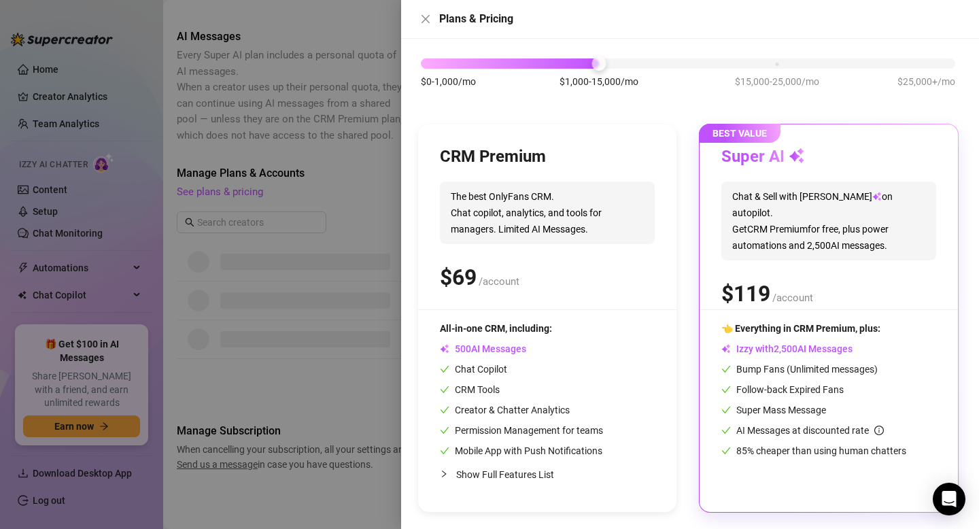
click at [918, 385] on div "Follow-back Expired Fans" at bounding box center [828, 389] width 215 height 15
click at [823, 342] on div "Izzy with AI Messages" at bounding box center [828, 348] width 215 height 15
click at [814, 329] on span "👈 Everything in CRM Premium, plus:" at bounding box center [800, 328] width 159 height 11
click at [806, 327] on span "👈 Everything in CRM Premium, plus:" at bounding box center [800, 328] width 159 height 11
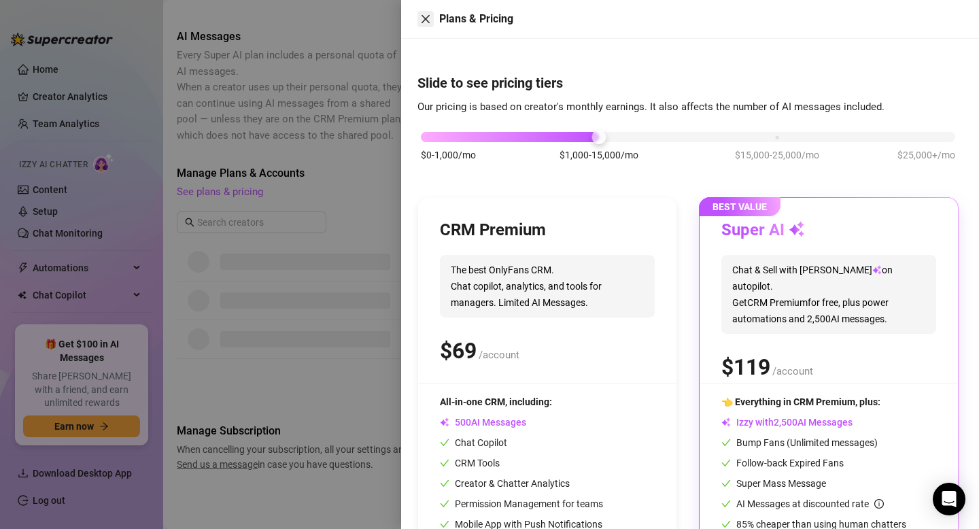
click at [428, 15] on icon "close" at bounding box center [425, 19] width 11 height 11
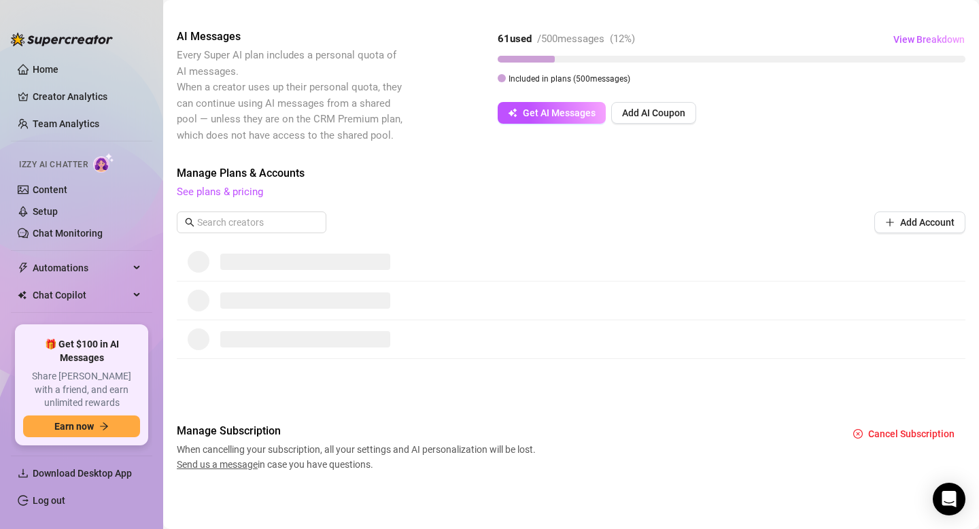
click at [916, 37] on span "View Breakdown" at bounding box center [928, 39] width 71 height 11
click at [925, 99] on span "61 / 500 used" at bounding box center [908, 103] width 47 height 13
click at [930, 140] on div "500 credits • 09/18/2025 - 10/18/2025 61 / 500 used" at bounding box center [838, 132] width 238 height 33
click at [652, 190] on span "See plans & pricing" at bounding box center [571, 192] width 789 height 16
click at [54, 92] on link "Creator Analytics" at bounding box center [87, 97] width 109 height 22
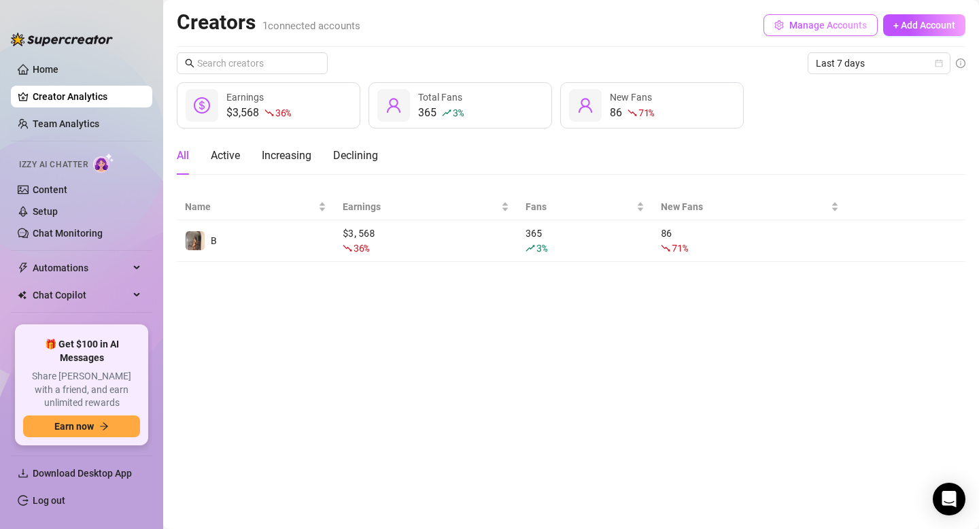
click at [798, 26] on span "Manage Accounts" at bounding box center [828, 25] width 78 height 11
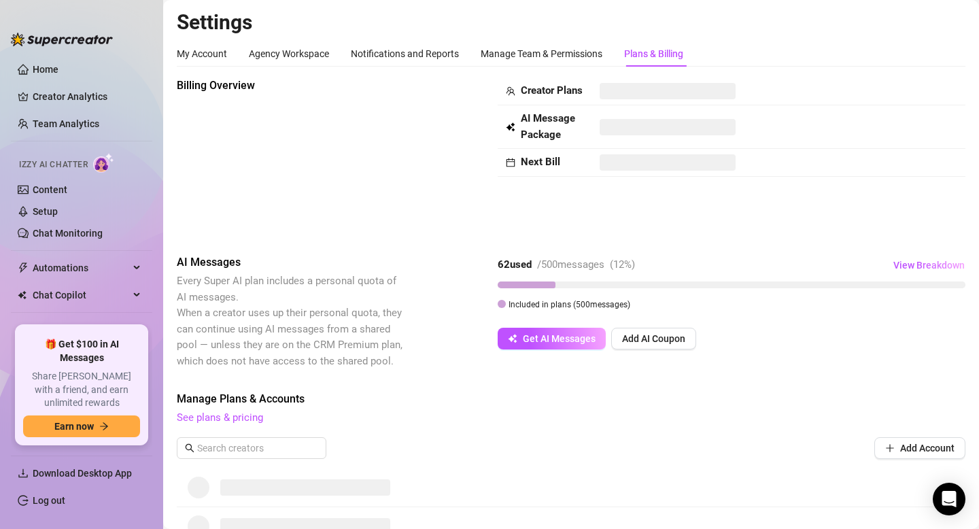
click at [652, 51] on div "Plans & Billing" at bounding box center [653, 53] width 59 height 15
click at [528, 168] on strong "Next Bill" at bounding box center [540, 162] width 39 height 12
click at [321, 354] on span "Every Super AI plan includes a personal quota of AI messages. When a creator us…" at bounding box center [291, 321] width 228 height 96
click at [541, 347] on button "Get AI Messages" at bounding box center [552, 339] width 108 height 22
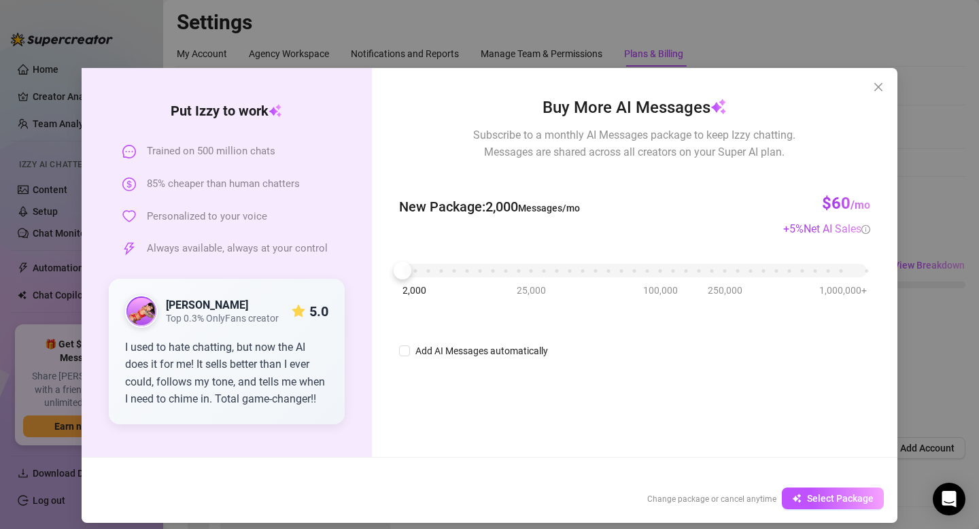
scroll to position [10, 0]
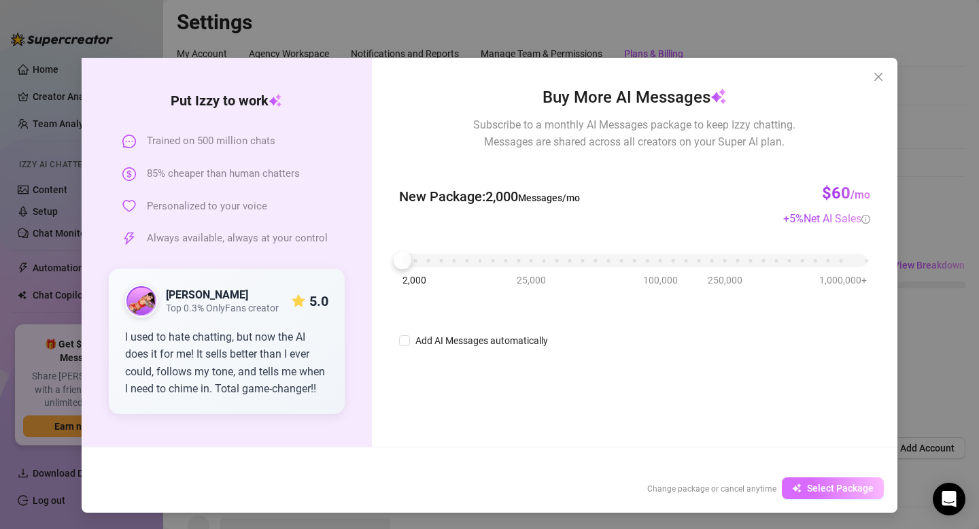
click at [817, 491] on span "Select Package" at bounding box center [840, 488] width 67 height 11
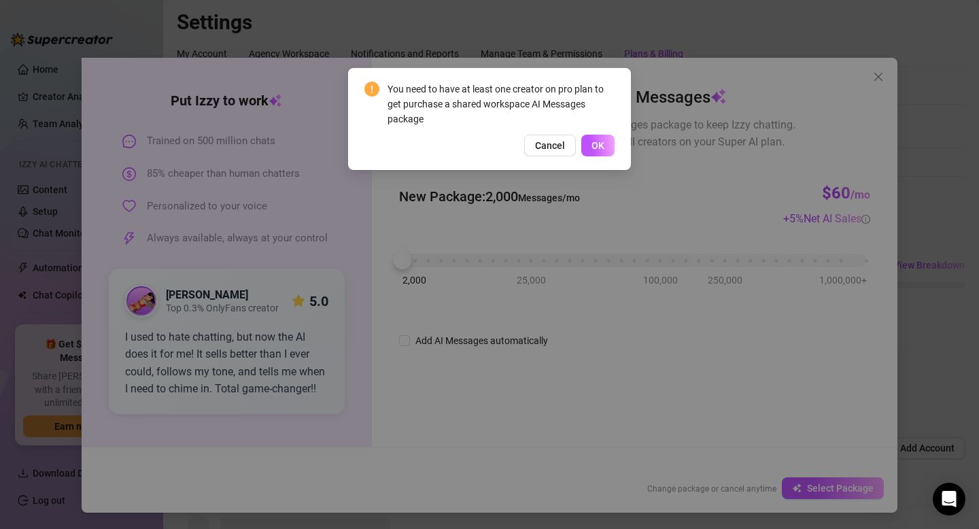
click at [600, 148] on span "OK" at bounding box center [597, 145] width 13 height 11
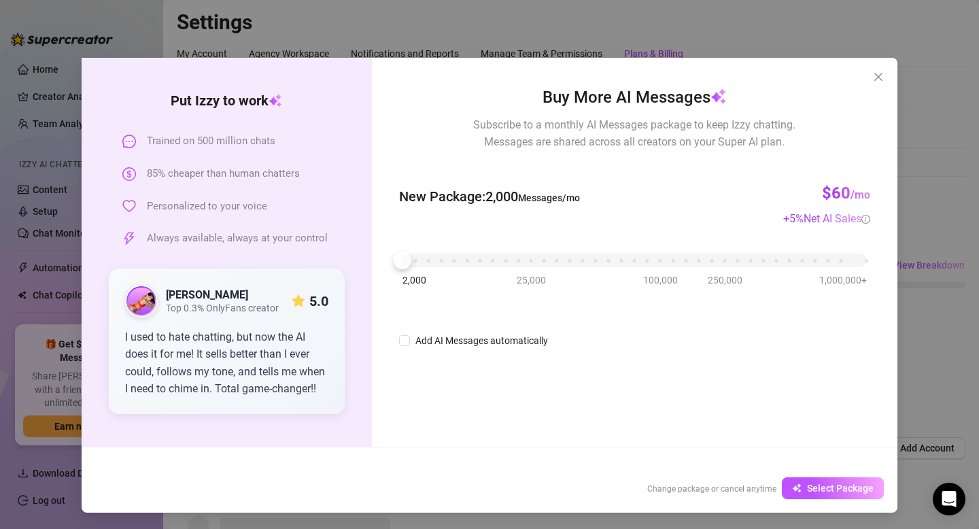
click at [301, 294] on icon "star" at bounding box center [299, 301] width 14 height 14
click at [265, 109] on span "Put Izzy to work" at bounding box center [227, 100] width 236 height 21
click at [879, 75] on icon "close" at bounding box center [878, 77] width 8 height 8
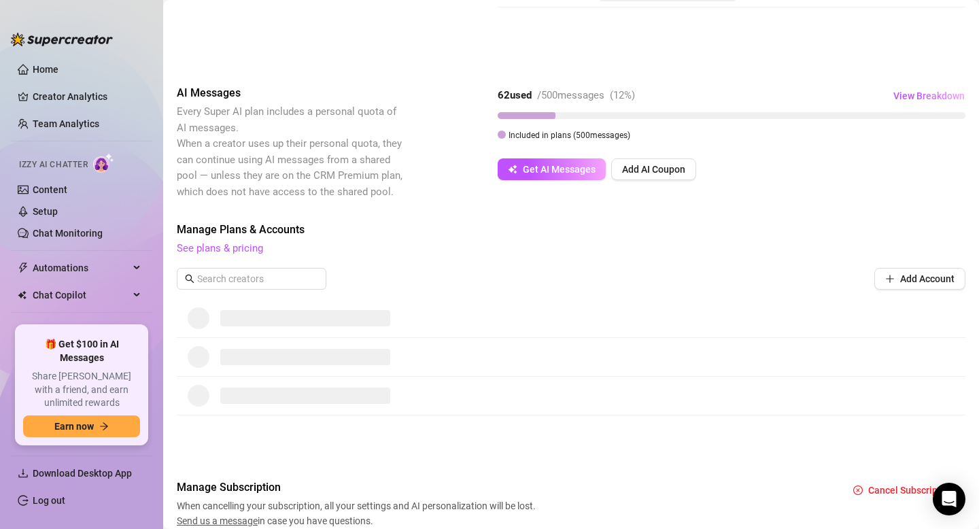
scroll to position [226, 0]
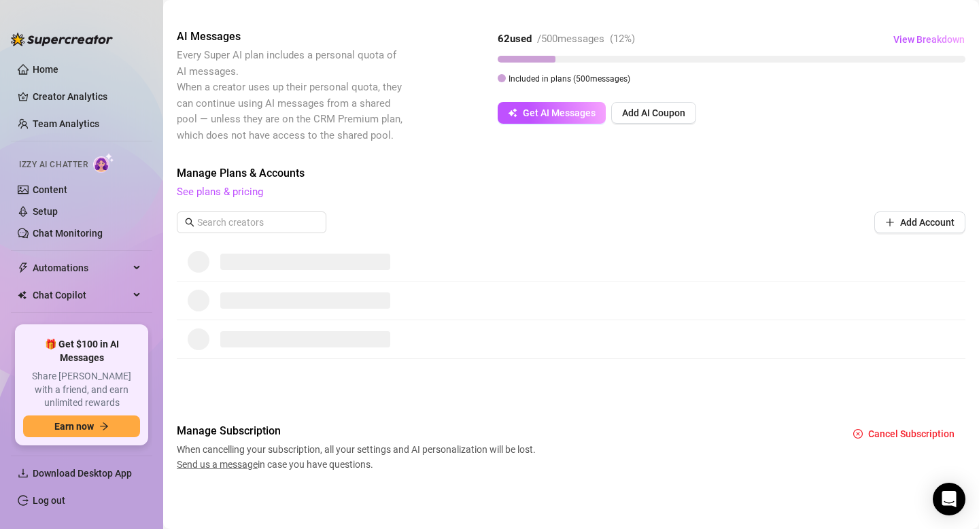
click at [225, 465] on span "Send us a message" at bounding box center [217, 464] width 81 height 11
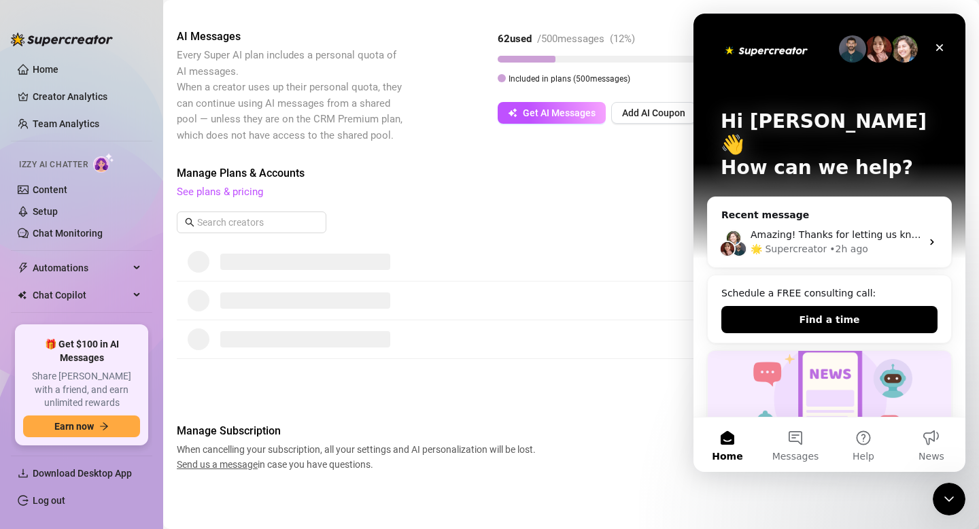
scroll to position [0, 0]
click at [789, 434] on button "Messages" at bounding box center [795, 444] width 68 height 54
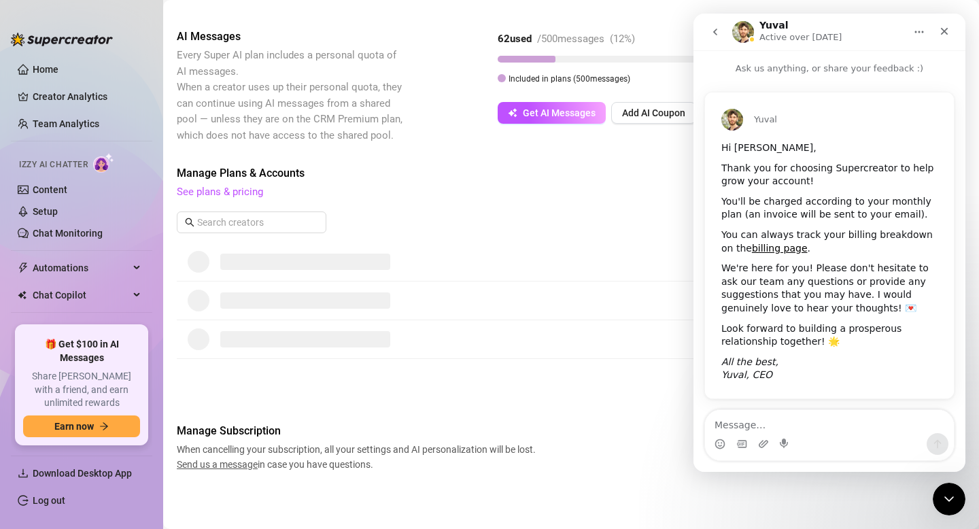
scroll to position [4, 0]
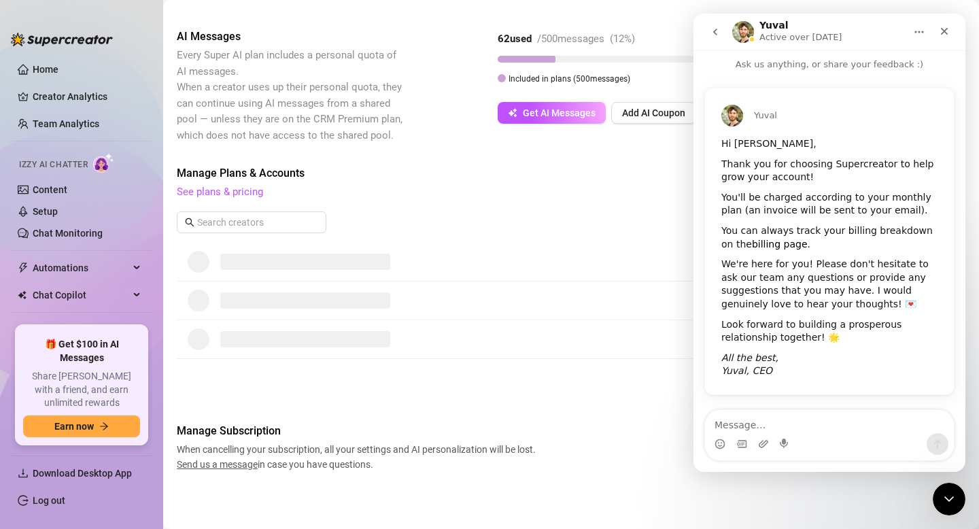
click at [770, 247] on link "billing page" at bounding box center [780, 244] width 56 height 11
click at [781, 325] on div "Look forward to building a prosperous relationship together! 🌟" at bounding box center [829, 331] width 216 height 27
click at [764, 242] on link "billing page" at bounding box center [780, 244] width 56 height 11
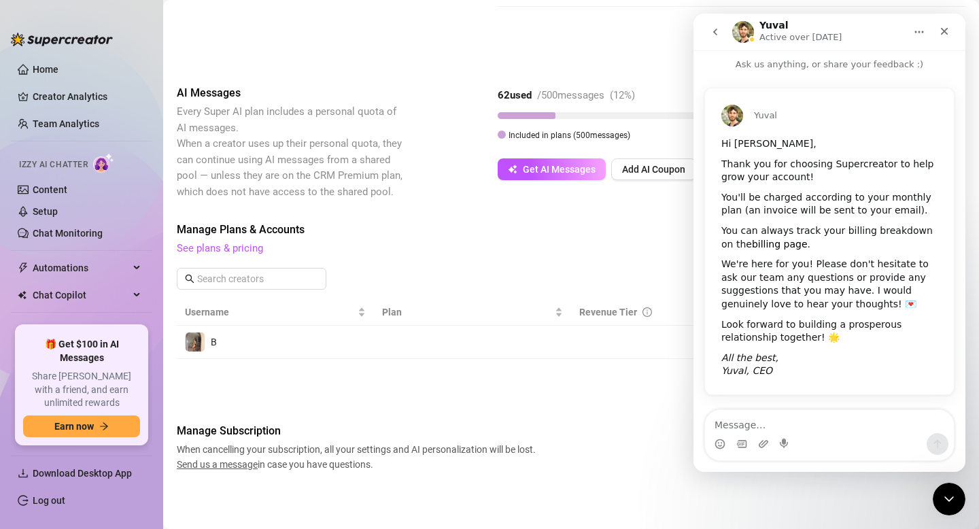
scroll to position [169, 0]
click at [749, 36] on img "Intercom messenger" at bounding box center [743, 32] width 22 height 22
click at [717, 29] on icon "go back" at bounding box center [715, 32] width 11 height 11
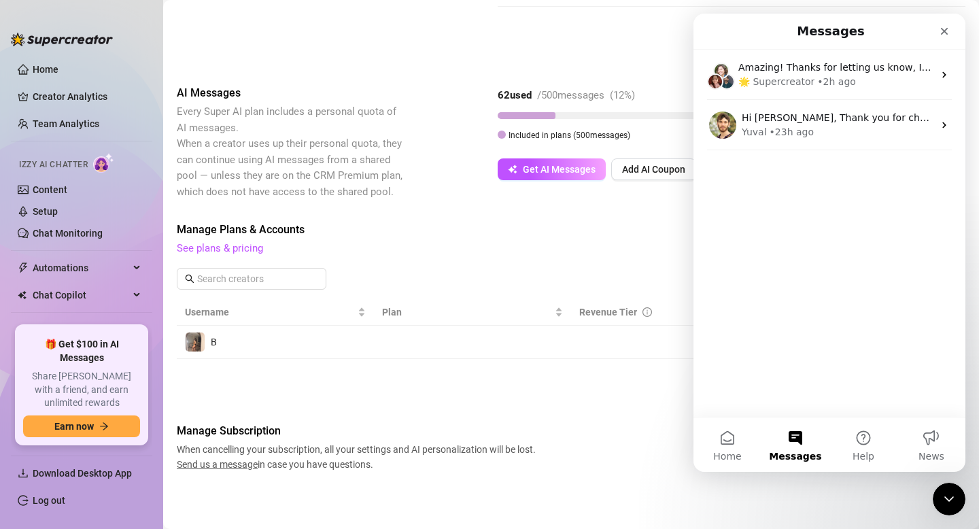
scroll to position [0, 0]
click at [815, 184] on div "Amazing! Thanks for letting us know, I’ll review your bio now and make sure eve…" at bounding box center [829, 233] width 272 height 367
click at [802, 443] on button "Messages" at bounding box center [795, 444] width 68 height 54
click at [862, 444] on button "Help" at bounding box center [863, 444] width 68 height 54
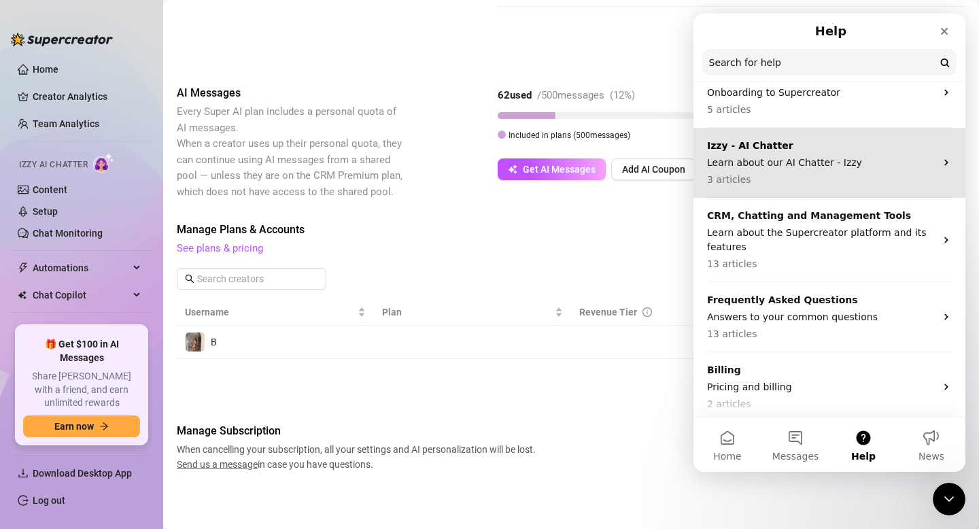
scroll to position [66, 0]
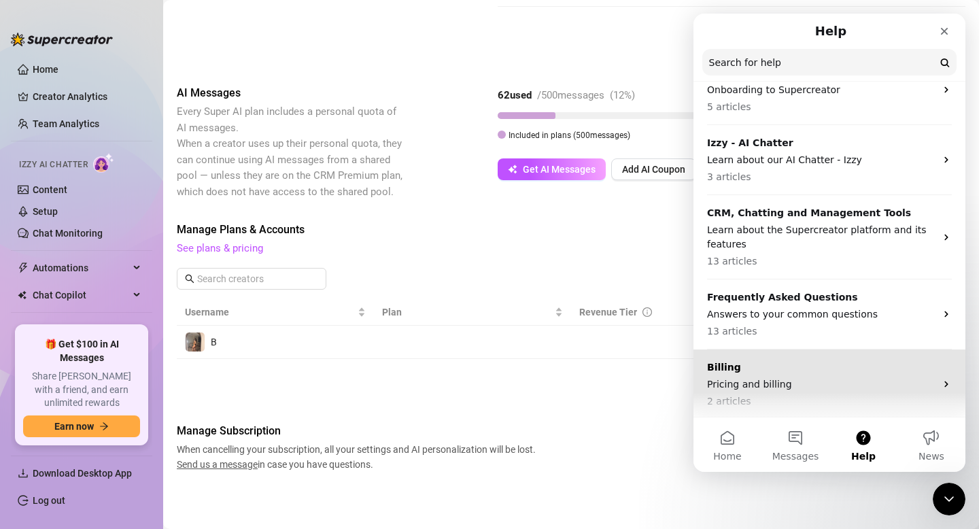
click at [860, 390] on p "Pricing and billing" at bounding box center [821, 384] width 228 height 14
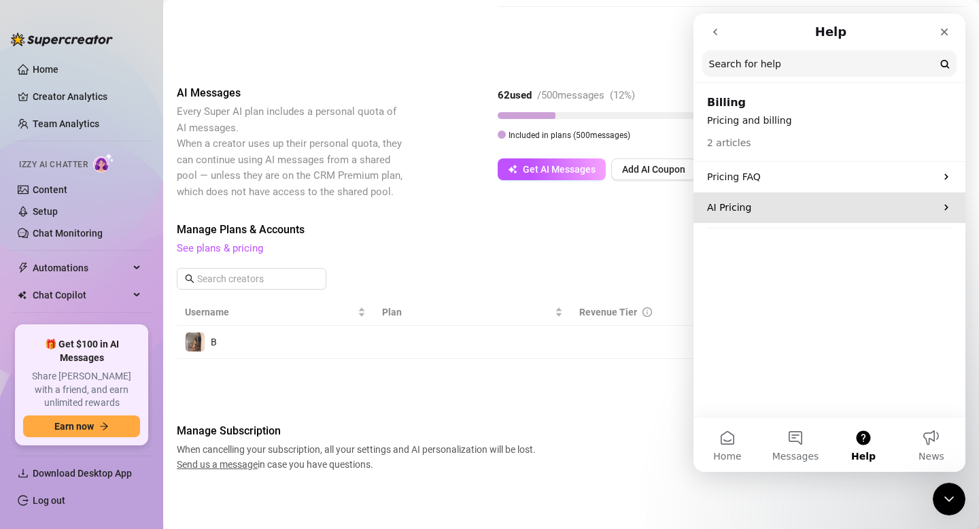
click at [805, 209] on p "AI Pricing" at bounding box center [821, 208] width 228 height 14
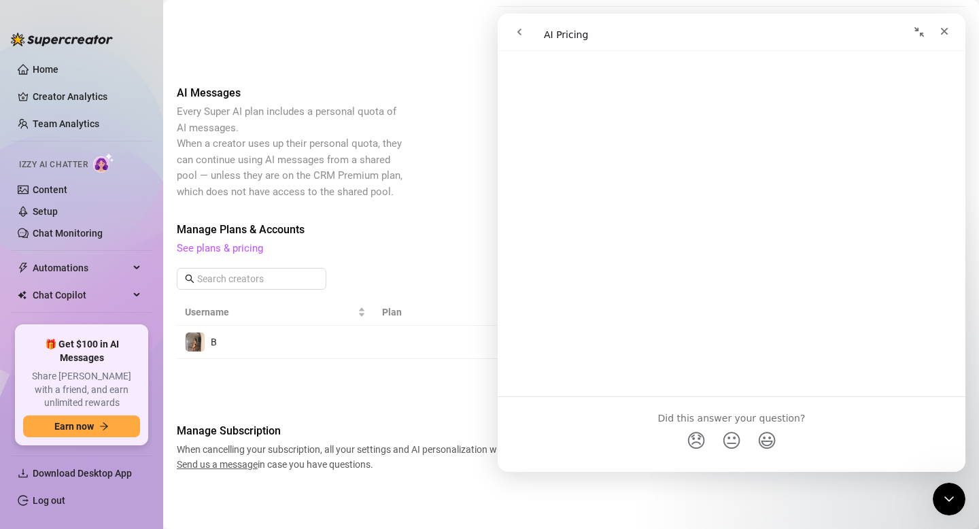
scroll to position [1514, 0]
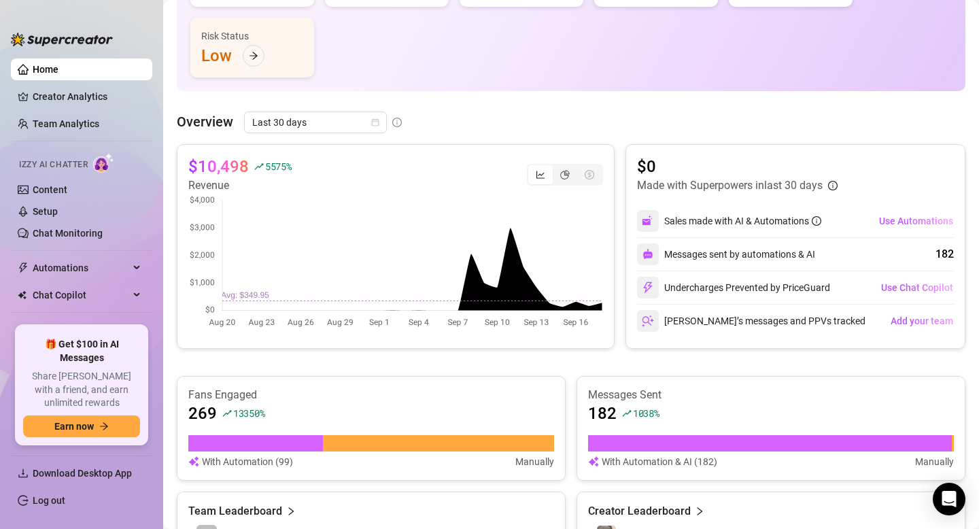
scroll to position [177, 0]
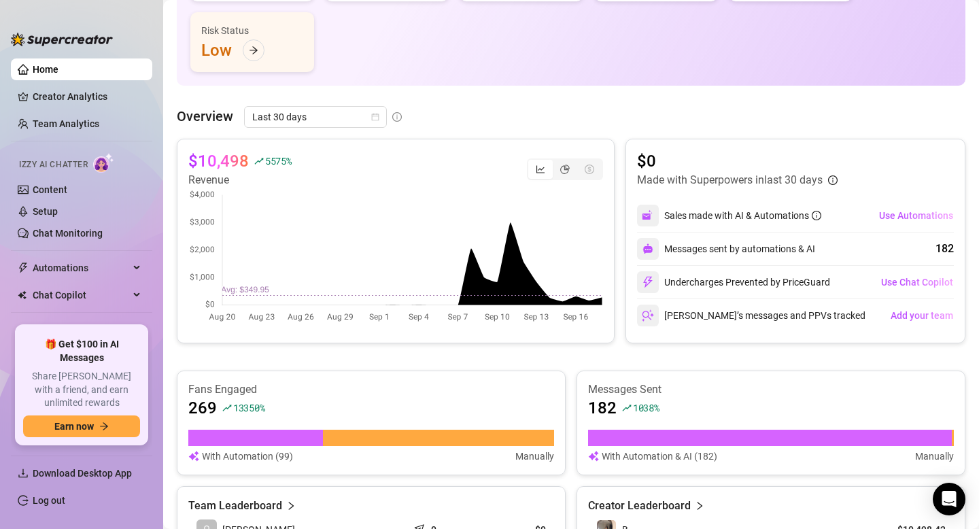
click at [395, 118] on icon "info-circle" at bounding box center [397, 117] width 10 height 10
click at [484, 122] on div "Overview Last 30 days" at bounding box center [571, 117] width 789 height 22
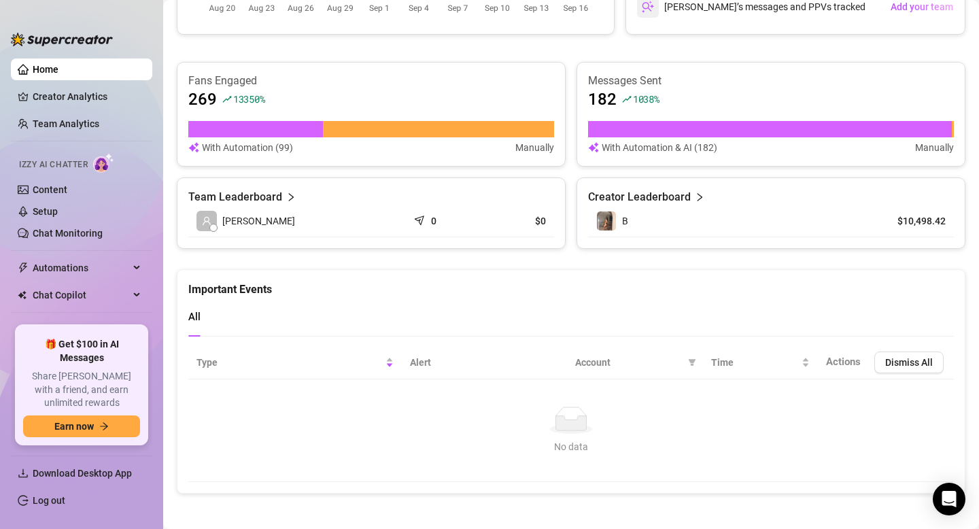
scroll to position [490, 0]
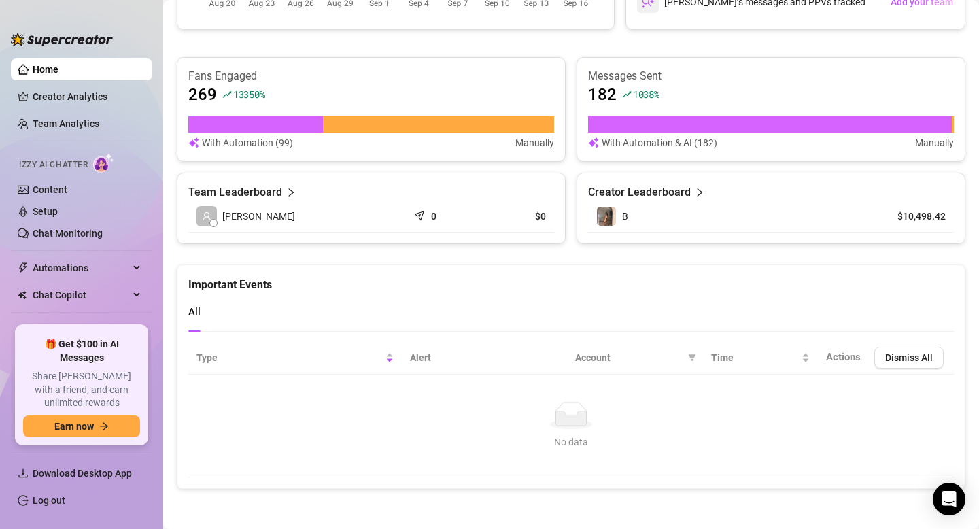
click at [194, 306] on span "All" at bounding box center [194, 312] width 12 height 12
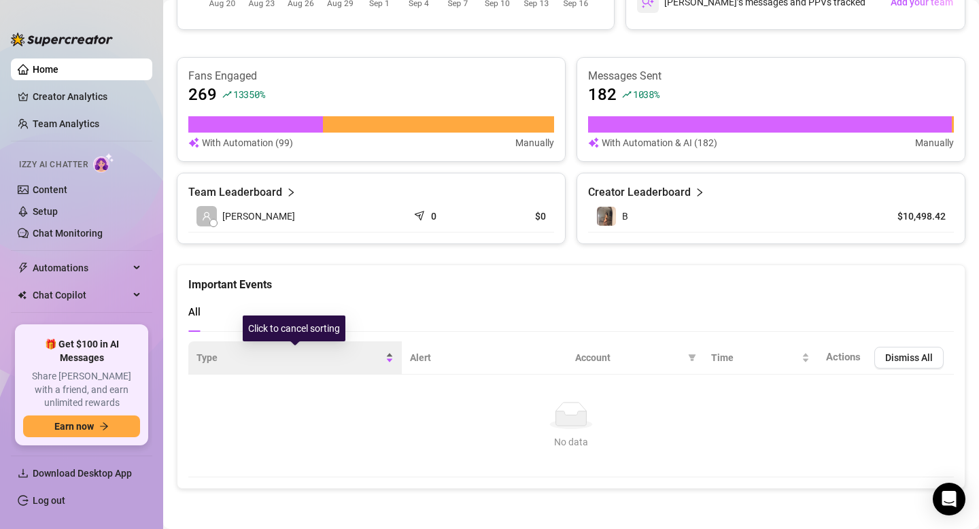
click at [224, 355] on span "Type" at bounding box center [289, 357] width 186 height 15
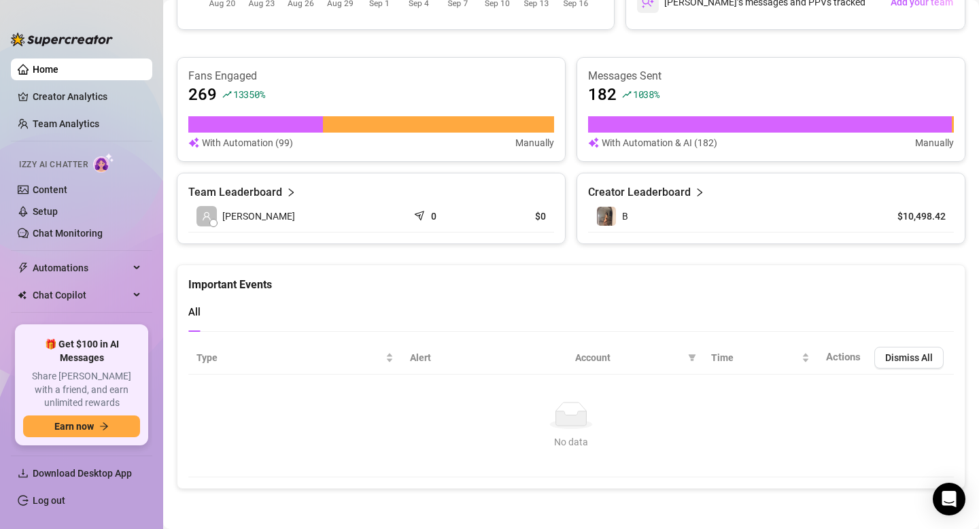
click at [220, 302] on div "All" at bounding box center [571, 312] width 766 height 39
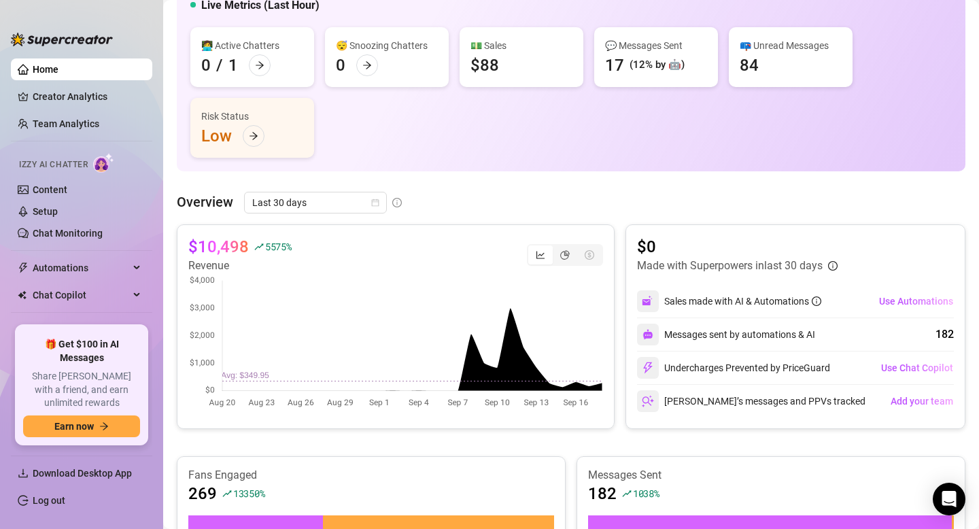
scroll to position [85, 0]
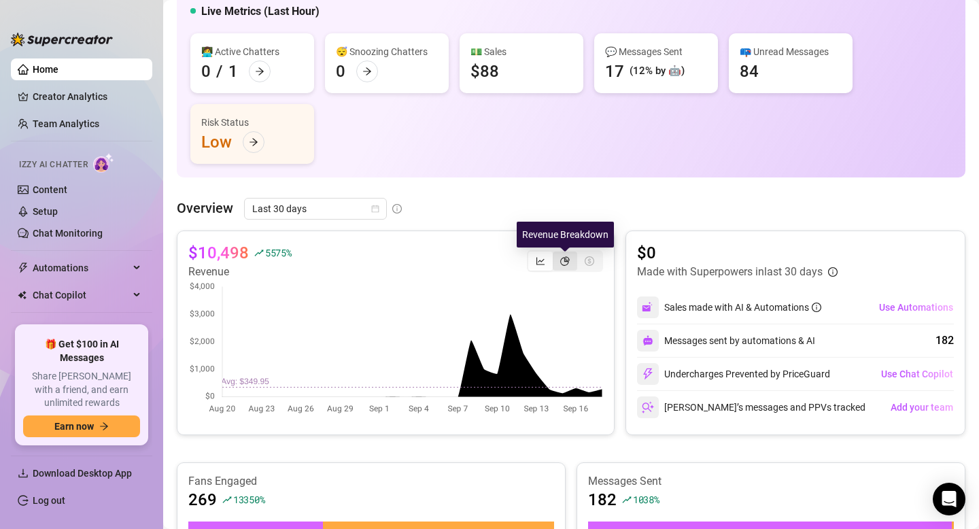
click at [563, 260] on icon "pie-chart" at bounding box center [565, 261] width 10 height 10
click at [556, 254] on input "segmented control" at bounding box center [556, 254] width 0 height 0
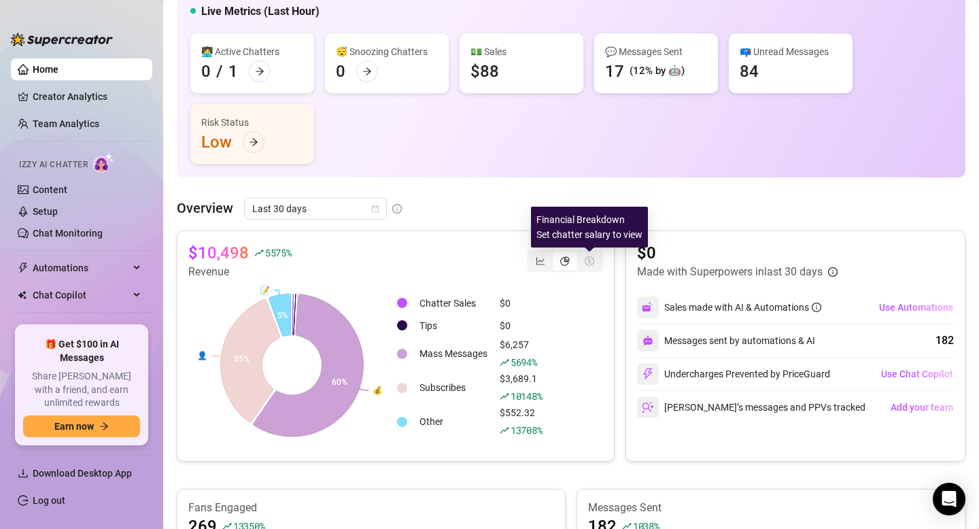
click at [589, 262] on icon "dollar-circle" at bounding box center [590, 261] width 10 height 10
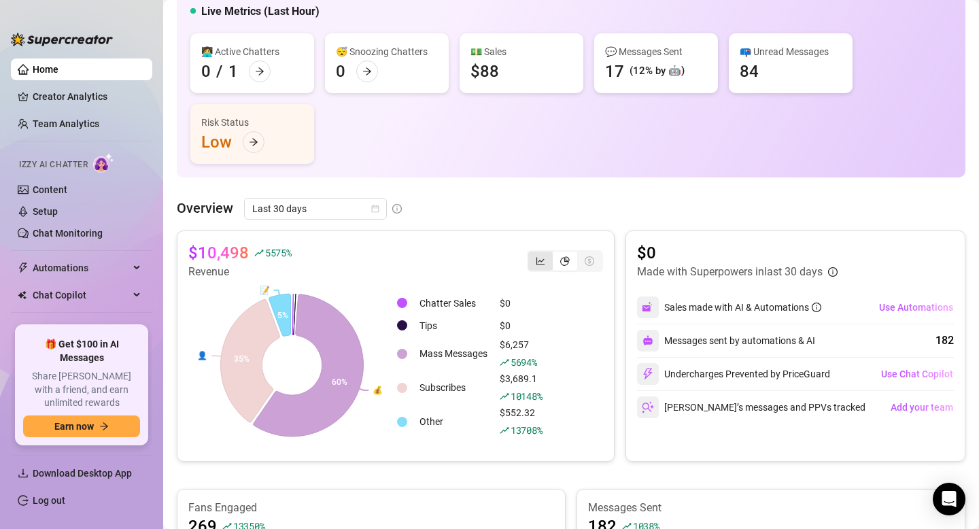
click at [543, 256] on icon "line-chart" at bounding box center [541, 261] width 10 height 10
click at [532, 254] on input "segmented control" at bounding box center [532, 254] width 0 height 0
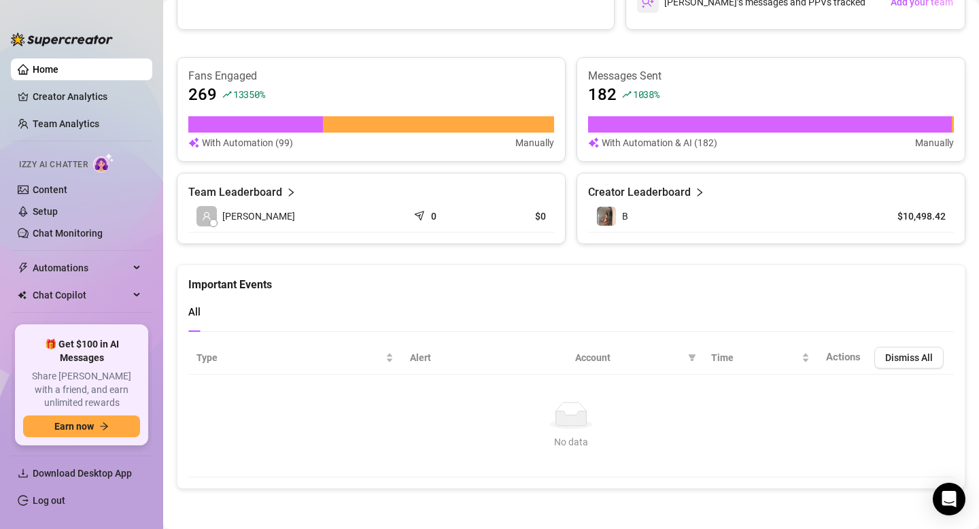
scroll to position [0, 0]
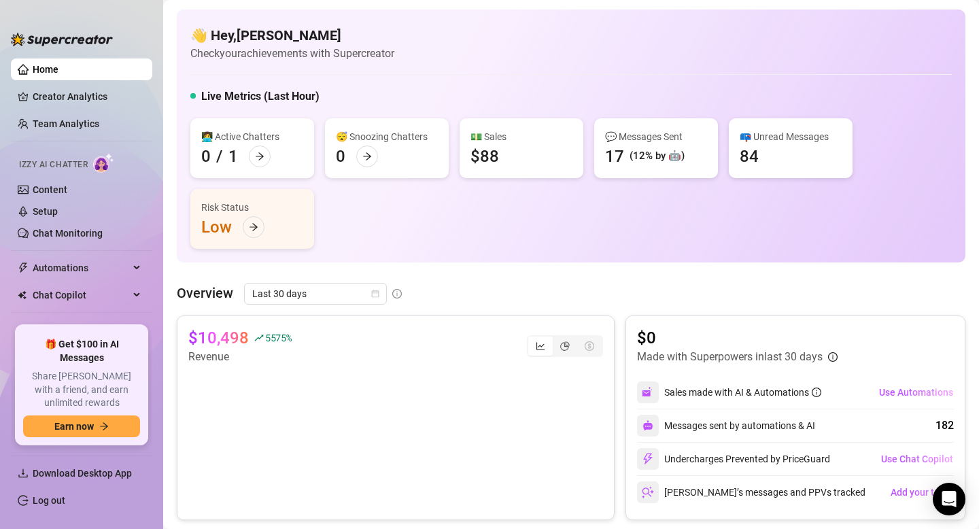
click at [266, 48] on article "Check your achievements with Supercreator" at bounding box center [292, 53] width 204 height 17
click at [299, 95] on h5 "Live Metrics (Last Hour)" at bounding box center [260, 96] width 118 height 16
click at [312, 124] on div "👩‍💻 Active Chatters 0 / 1" at bounding box center [252, 148] width 124 height 60
click at [107, 87] on link "Creator Analytics" at bounding box center [87, 97] width 109 height 22
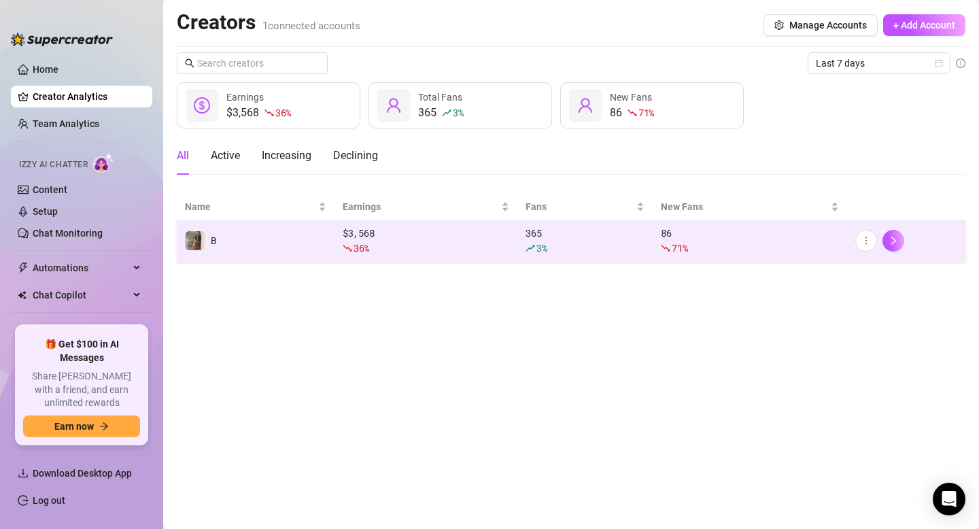
click at [320, 248] on td "B" at bounding box center [256, 240] width 158 height 41
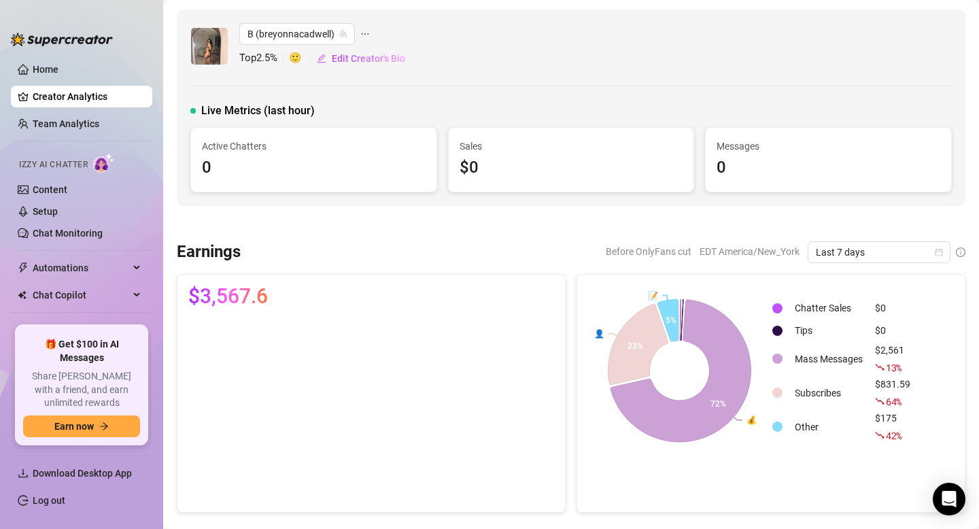
click at [364, 33] on icon "ellipsis" at bounding box center [365, 33] width 7 height 1
click at [334, 106] on div "Live Metrics (last hour)" at bounding box center [570, 111] width 761 height 16
click at [337, 37] on span "B (breyonnacadwell)" at bounding box center [296, 34] width 99 height 20
click at [387, 115] on div "Live Metrics (last hour)" at bounding box center [570, 111] width 761 height 16
click at [362, 33] on icon "ellipsis" at bounding box center [365, 34] width 10 height 10
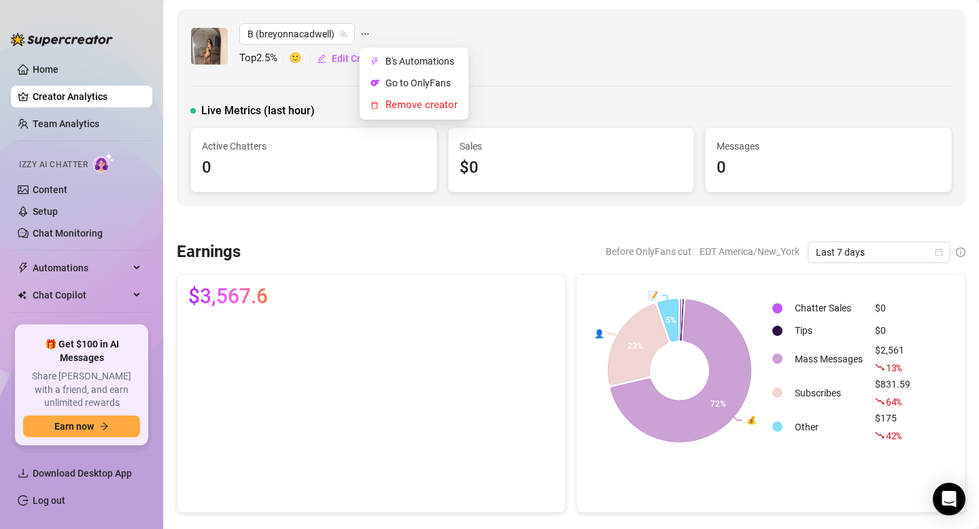
click at [326, 96] on div "B (breyonnacadwell) Top 2.5 % 🙂 Edit Creator's Bio Live Metrics (last hour) Act…" at bounding box center [571, 108] width 789 height 196
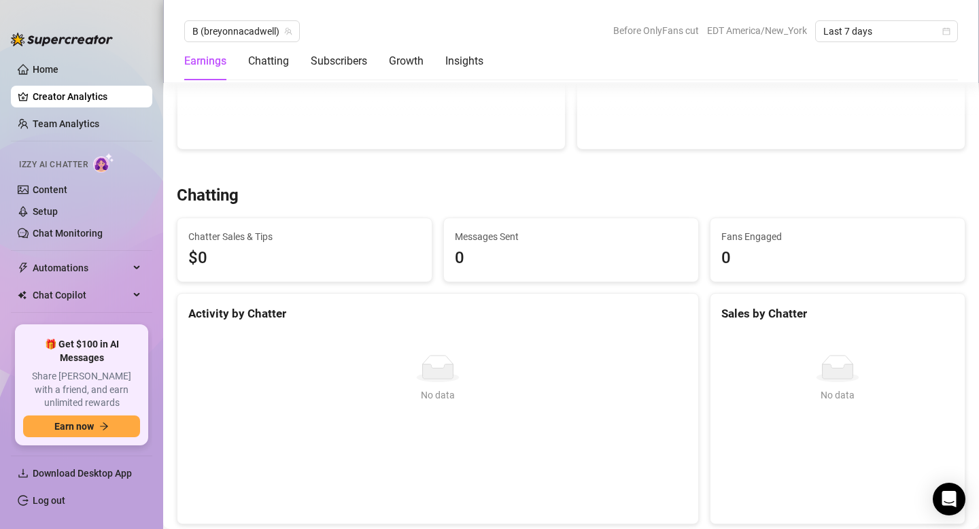
scroll to position [386, 0]
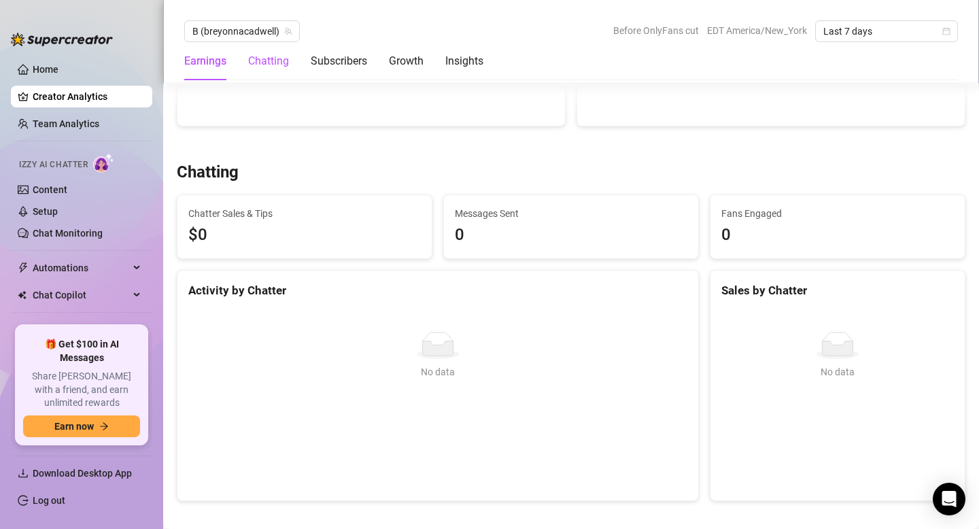
click at [279, 67] on div "Chatting" at bounding box center [268, 61] width 41 height 16
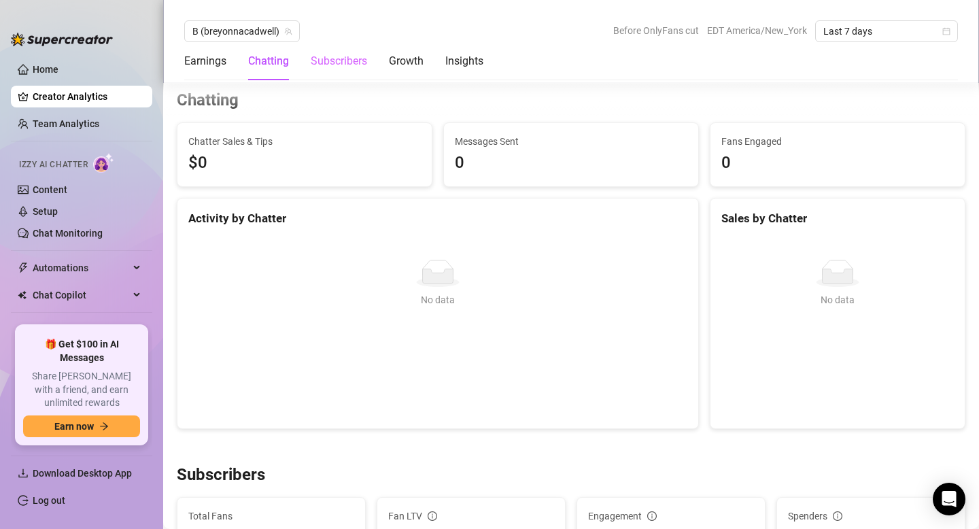
click at [337, 71] on div "Subscribers" at bounding box center [339, 61] width 56 height 38
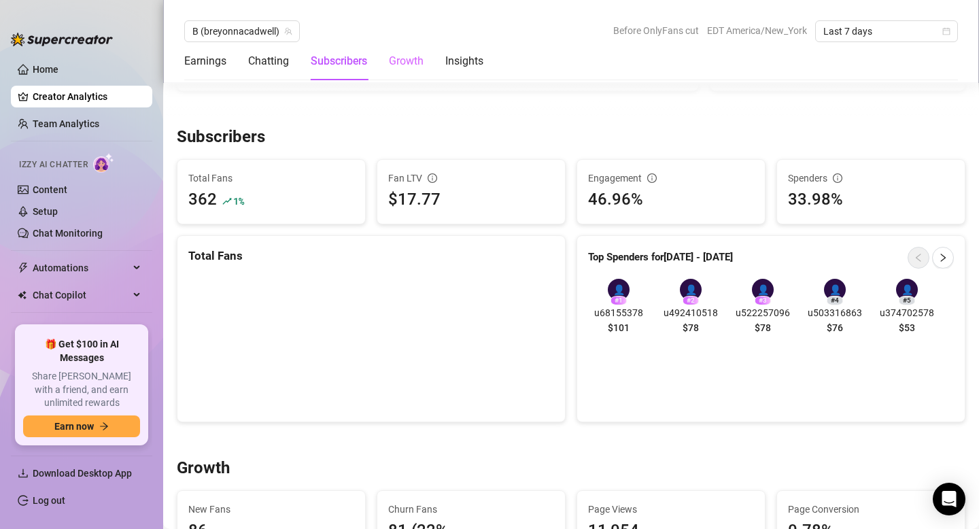
scroll to position [833, 0]
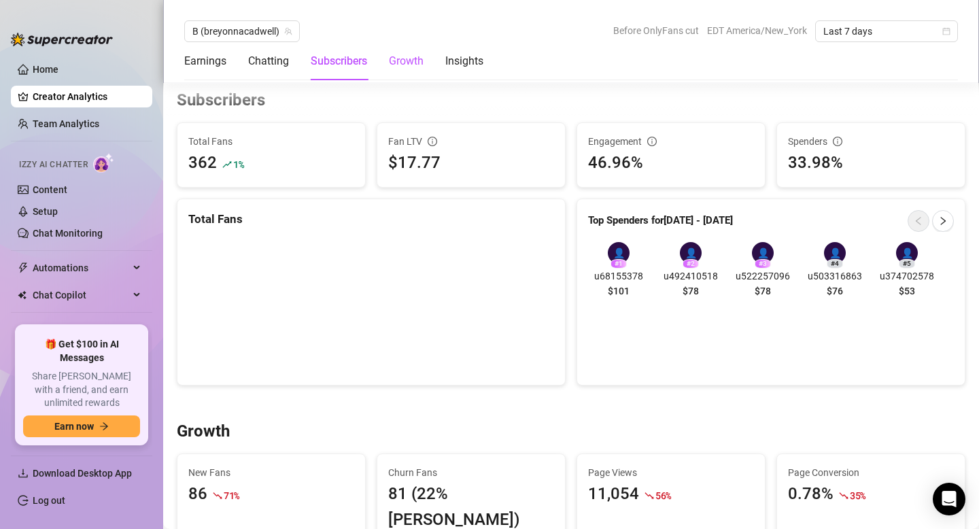
click at [414, 59] on div "Growth" at bounding box center [406, 61] width 35 height 16
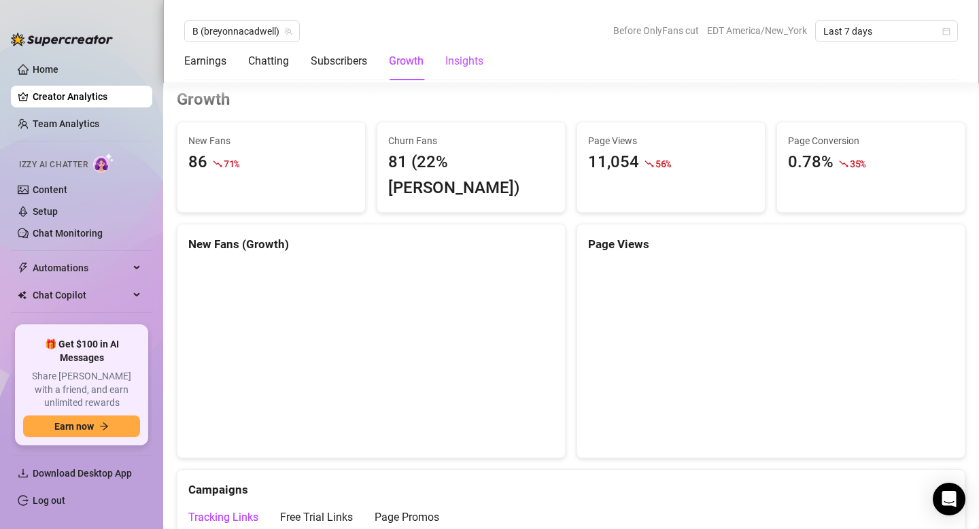
click at [463, 61] on div "Insights" at bounding box center [464, 61] width 38 height 16
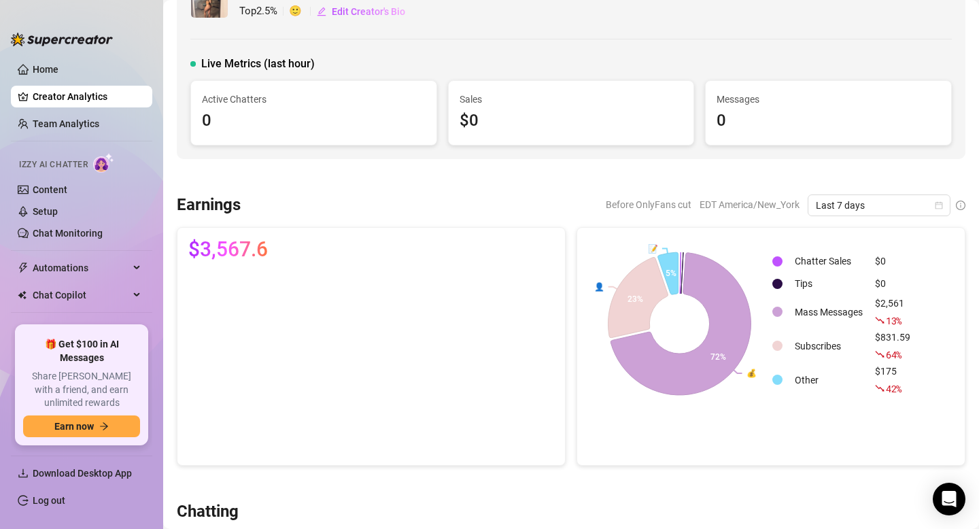
scroll to position [0, 0]
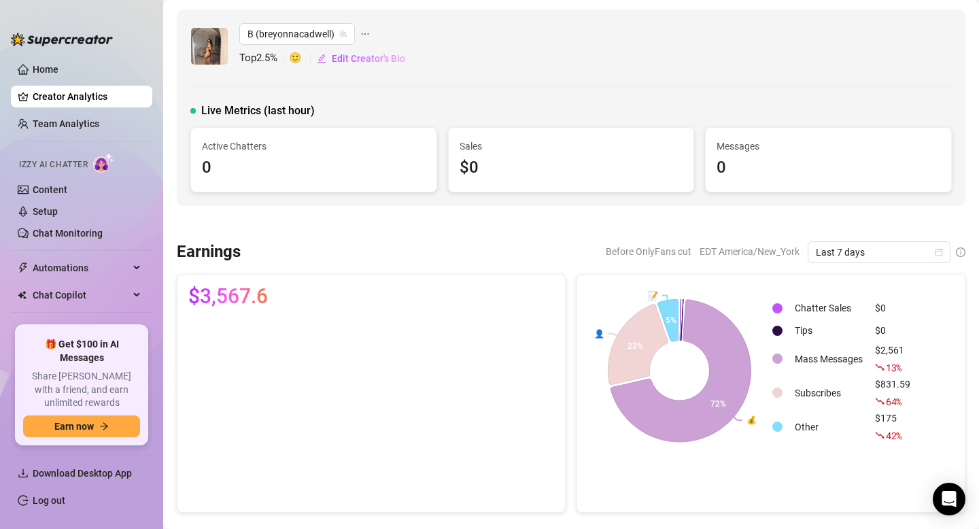
click at [357, 35] on div "B (breyonnacadwell)" at bounding box center [322, 34] width 167 height 22
click at [370, 35] on div "B (breyonnacadwell)" at bounding box center [322, 34] width 167 height 22
click at [366, 36] on icon "ellipsis" at bounding box center [365, 34] width 10 height 10
click at [274, 230] on div at bounding box center [571, 224] width 789 height 14
click at [328, 35] on span "B (breyonnacadwell)" at bounding box center [296, 34] width 99 height 20
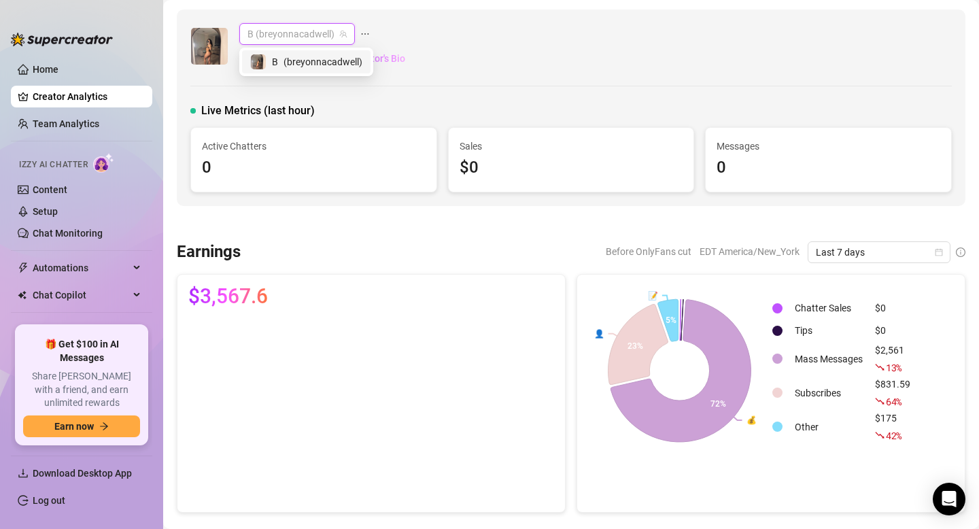
click at [330, 62] on span "( breyonnacadwell )" at bounding box center [323, 61] width 79 height 15
click at [361, 55] on span "Edit Creator's Bio" at bounding box center [368, 58] width 73 height 11
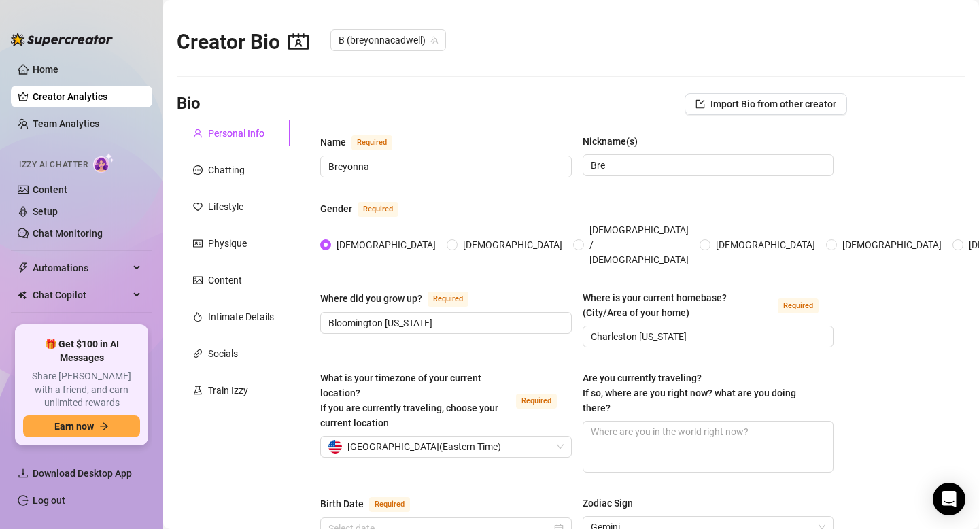
radio input "true"
type input "May 31st, 2002"
click at [219, 398] on div "Train Izzy" at bounding box center [234, 390] width 114 height 26
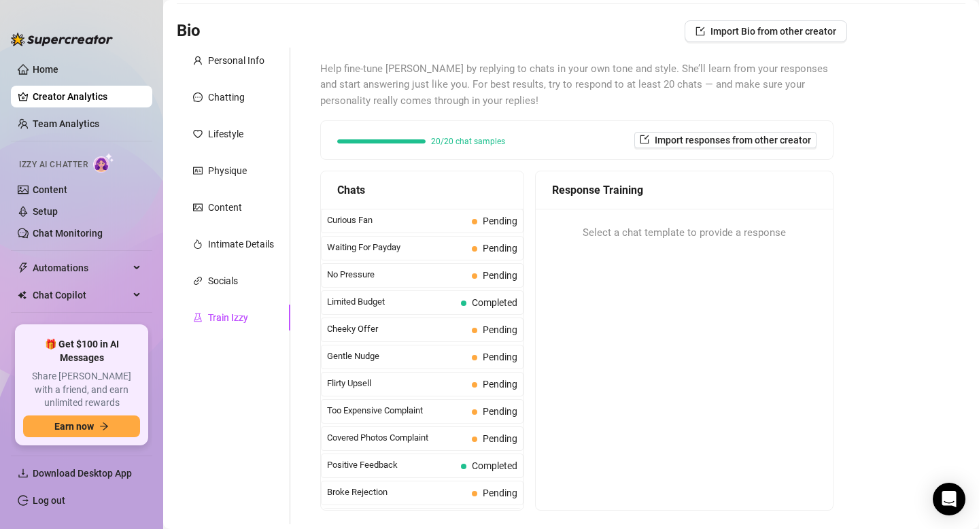
scroll to position [53, 0]
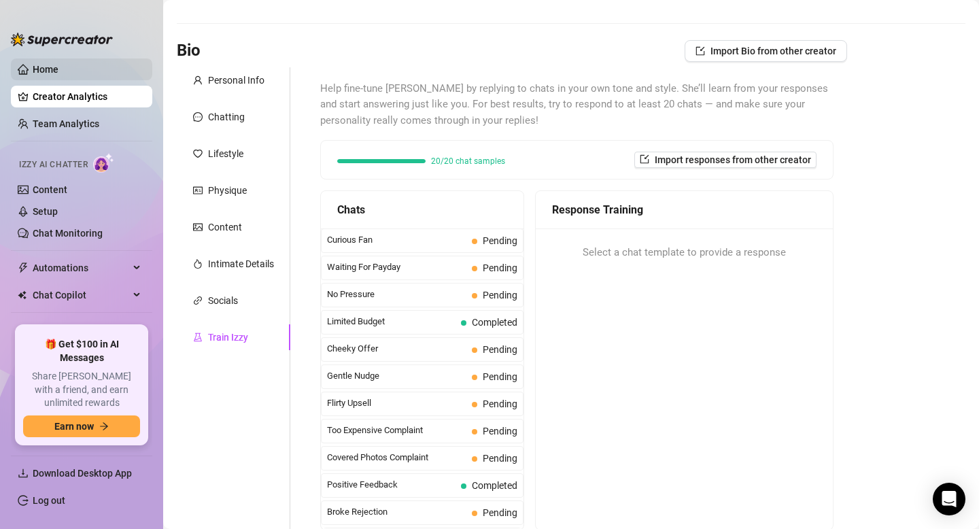
click at [58, 72] on link "Home" at bounding box center [46, 69] width 26 height 11
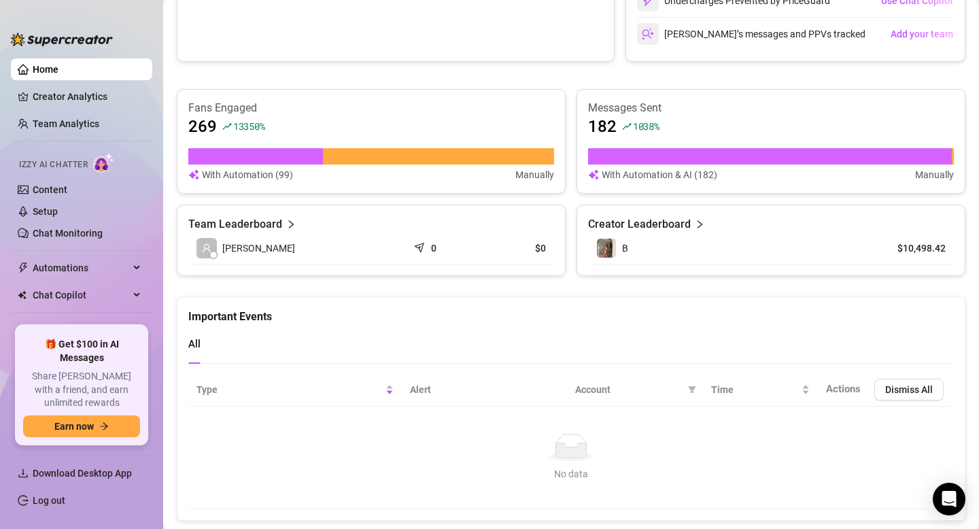
scroll to position [490, 0]
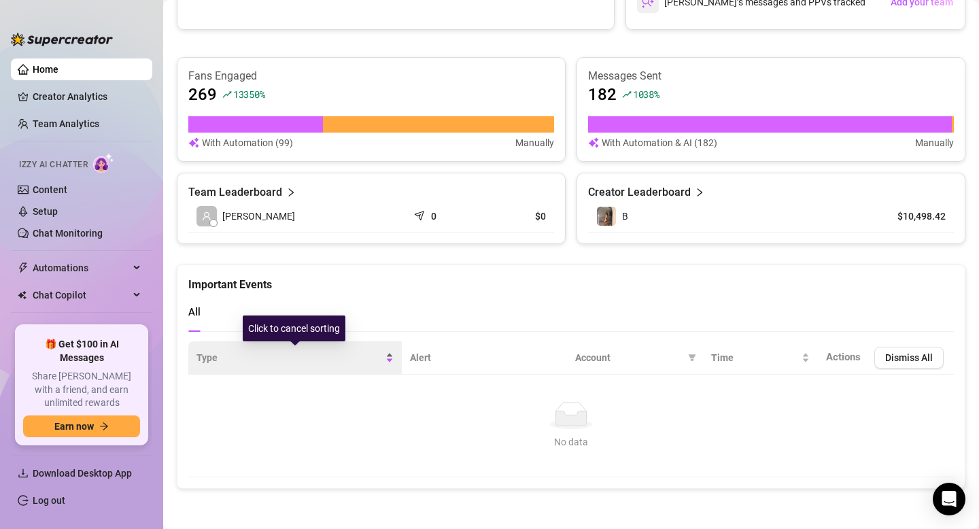
click at [386, 351] on div "Type" at bounding box center [294, 357] width 197 height 15
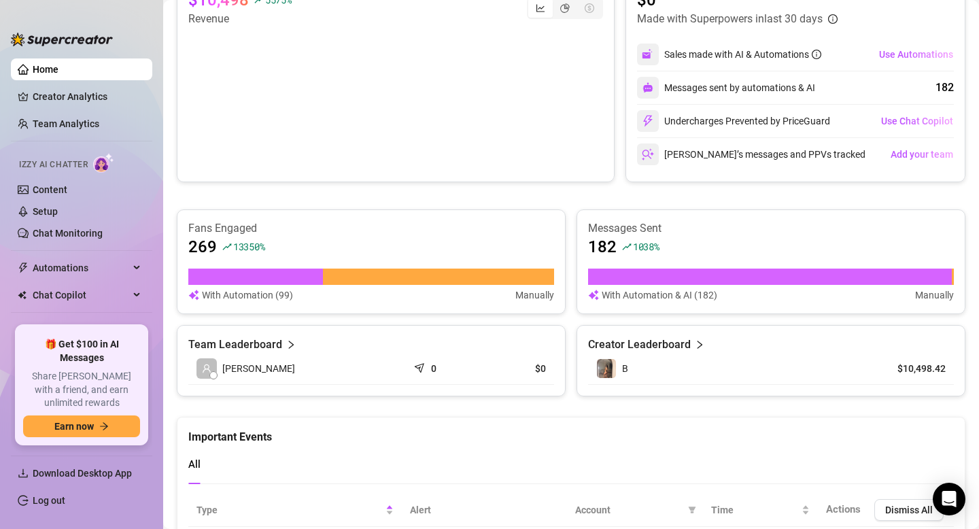
scroll to position [0, 0]
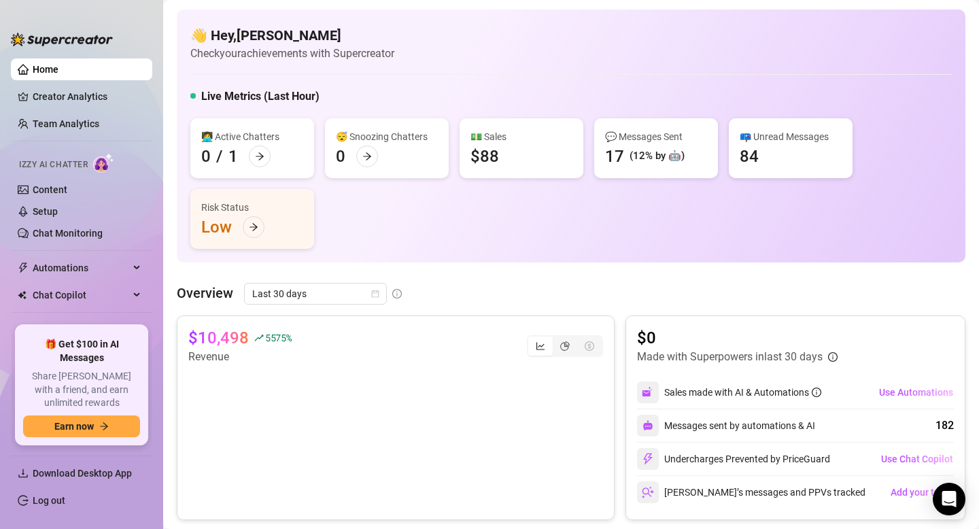
click at [633, 150] on div "(12% by 🤖)" at bounding box center [657, 156] width 55 height 16
click at [772, 157] on div "📪 Unread Messages 84" at bounding box center [791, 148] width 124 height 60
click at [256, 220] on div at bounding box center [254, 227] width 22 height 22
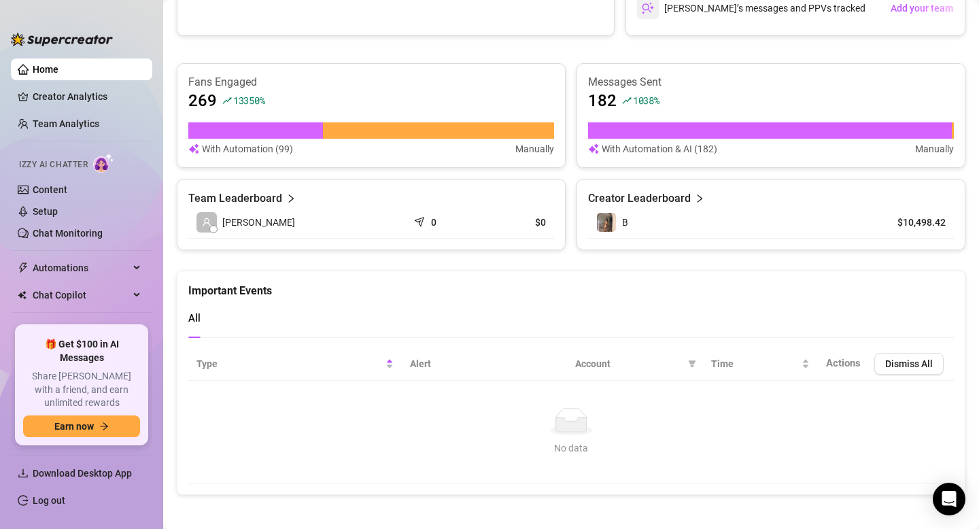
scroll to position [490, 0]
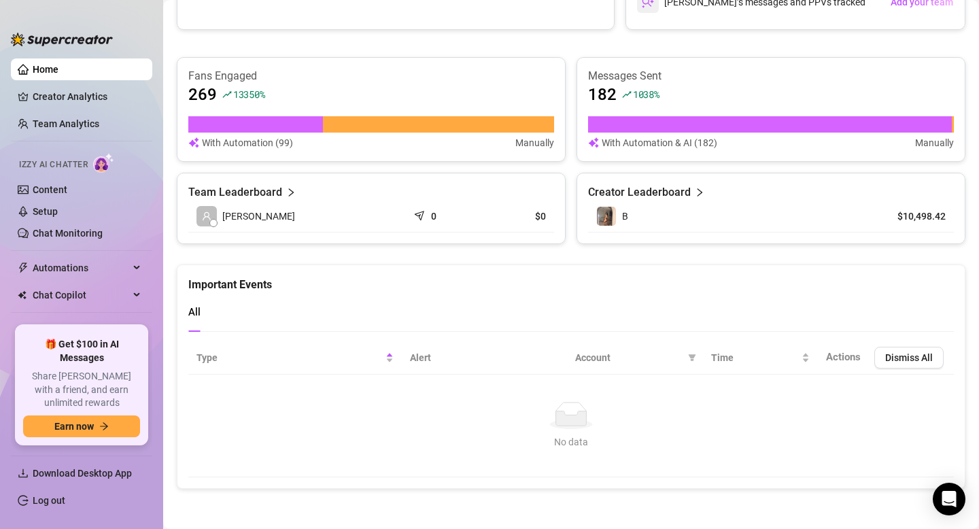
click at [301, 218] on td "[PERSON_NAME]" at bounding box center [298, 217] width 220 height 32
click at [625, 214] on span "B" at bounding box center [625, 216] width 6 height 11
click at [65, 87] on link "Creator Analytics" at bounding box center [87, 97] width 109 height 22
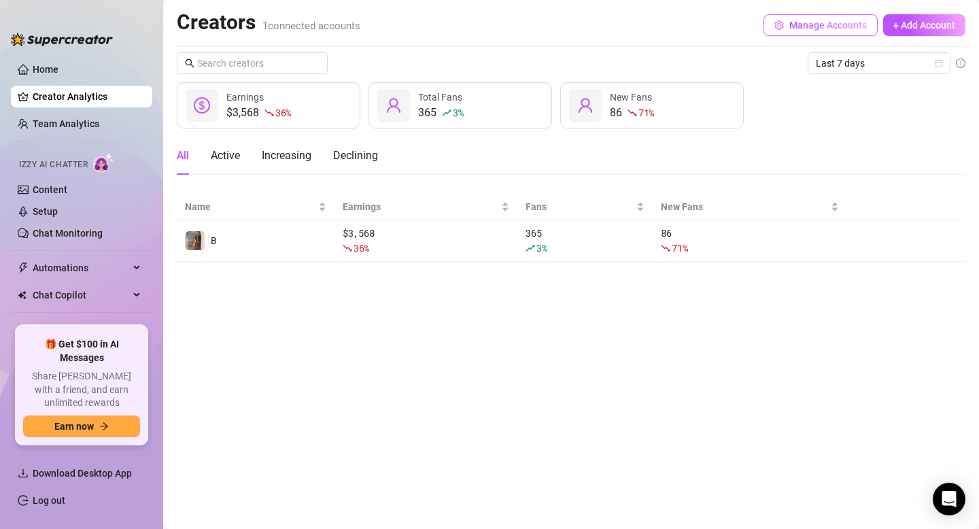
click at [785, 29] on button "Manage Accounts" at bounding box center [821, 25] width 114 height 22
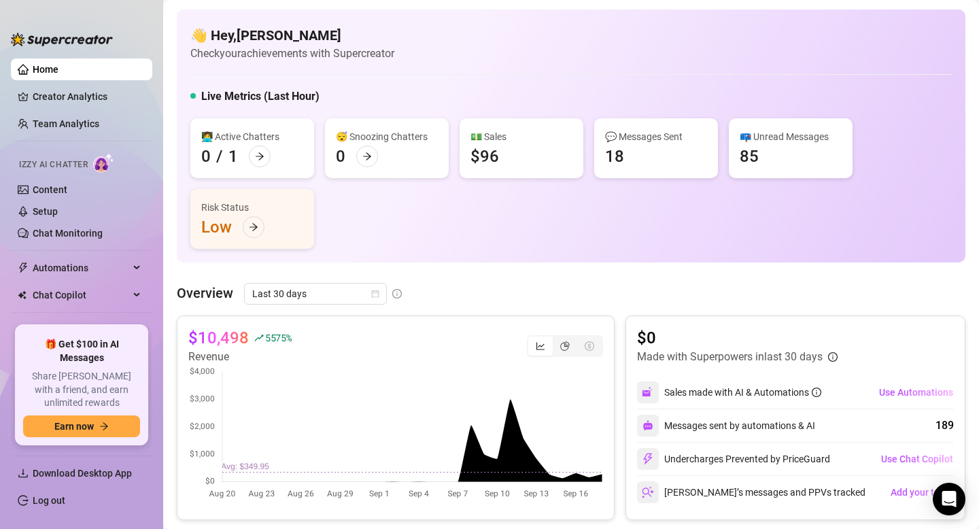
click at [485, 146] on div "$96" at bounding box center [484, 156] width 29 height 22
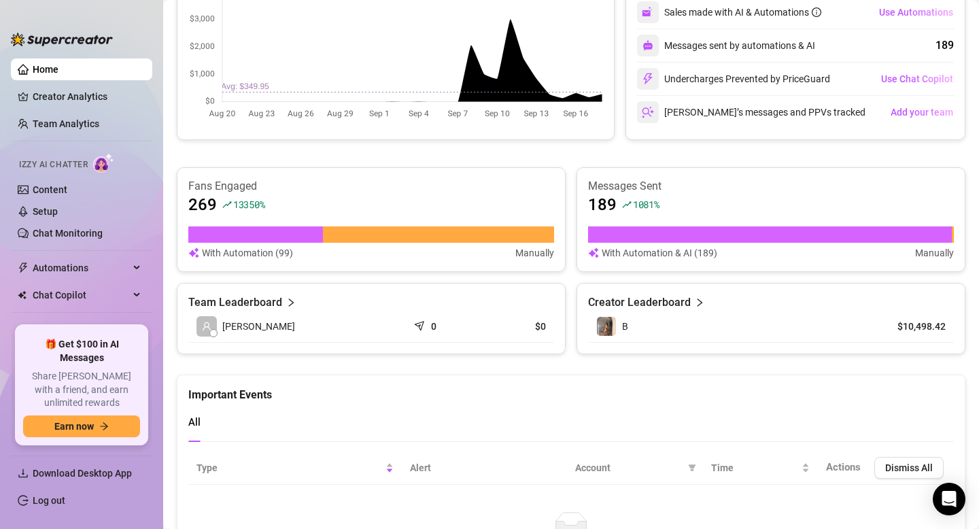
scroll to position [40, 0]
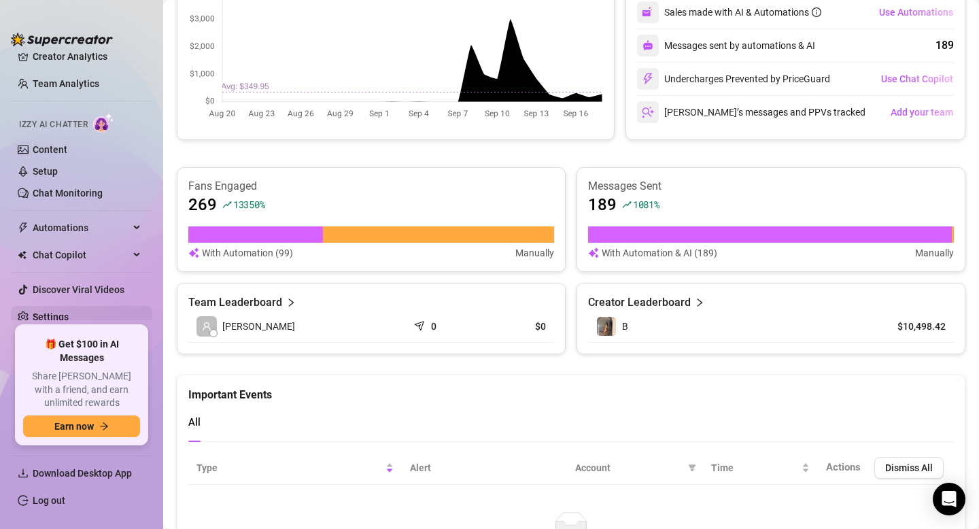
click at [69, 317] on link "Settings" at bounding box center [51, 316] width 36 height 11
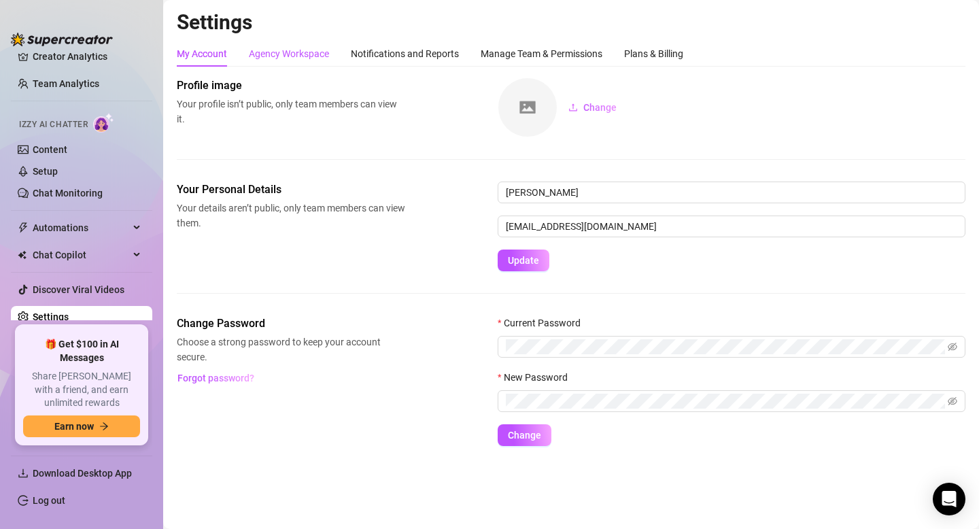
click at [305, 54] on div "Agency Workspace" at bounding box center [289, 53] width 80 height 15
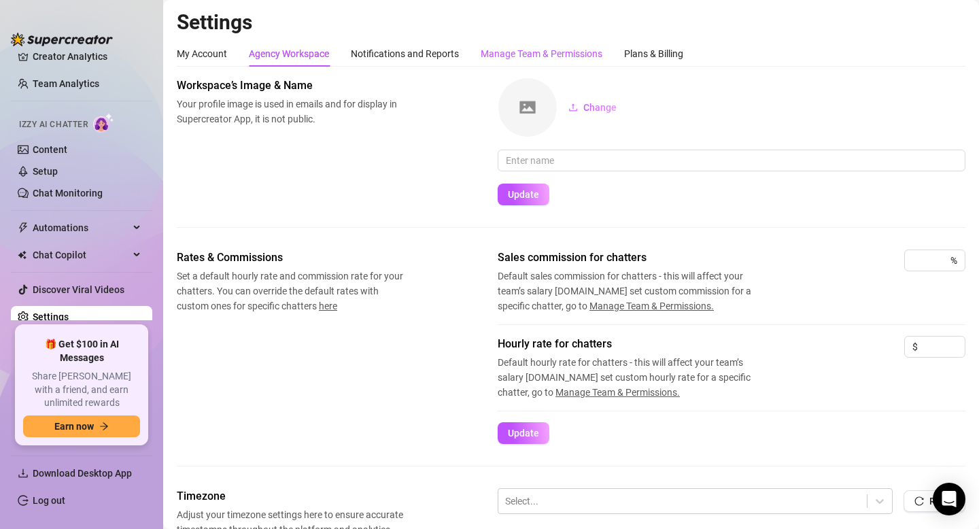
click at [583, 53] on div "Manage Team & Permissions" at bounding box center [542, 53] width 122 height 15
click at [646, 52] on div "Plans & Billing" at bounding box center [653, 53] width 59 height 15
